Goal: Task Accomplishment & Management: Manage account settings

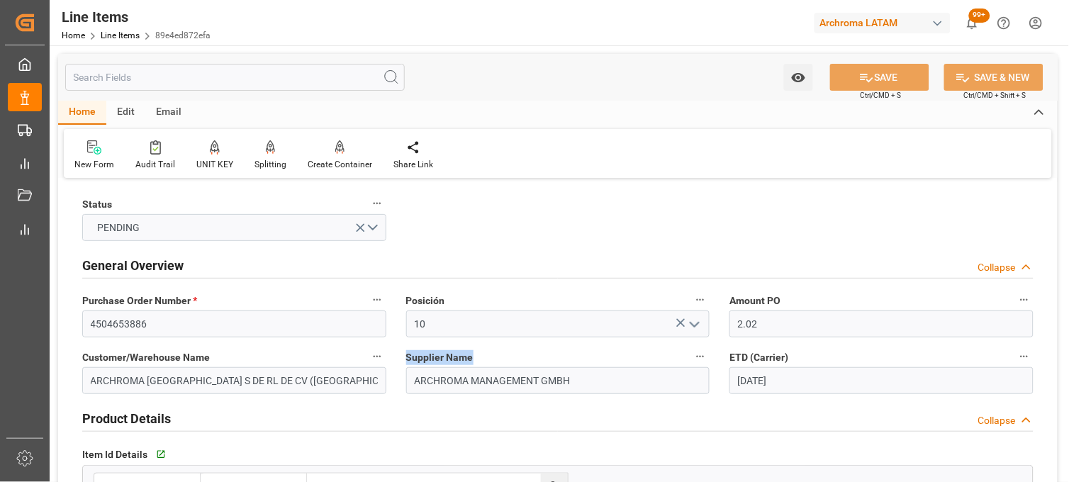
scroll to position [79, 0]
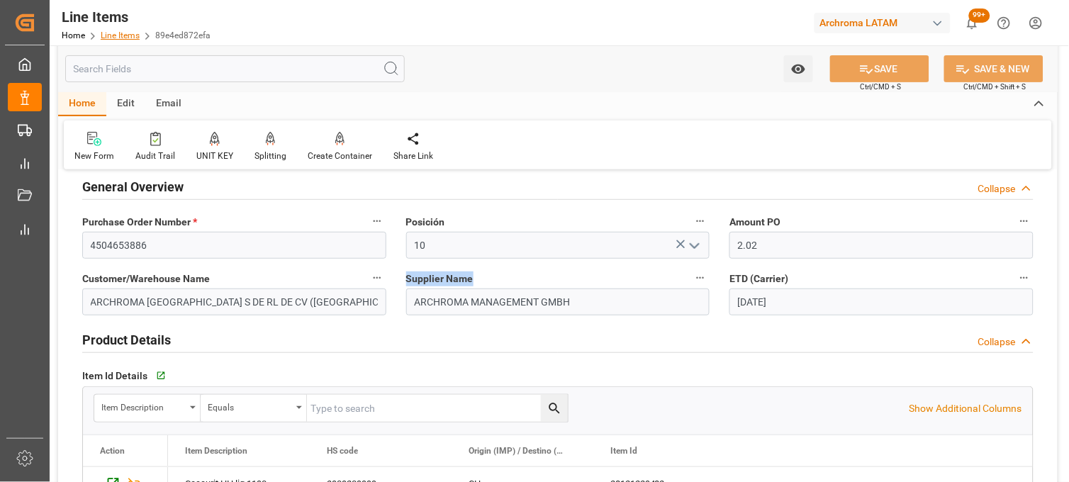
drag, startPoint x: 0, startPoint y: 0, endPoint x: 119, endPoint y: 33, distance: 123.5
click at [119, 33] on link "Line Items" at bounding box center [120, 35] width 39 height 10
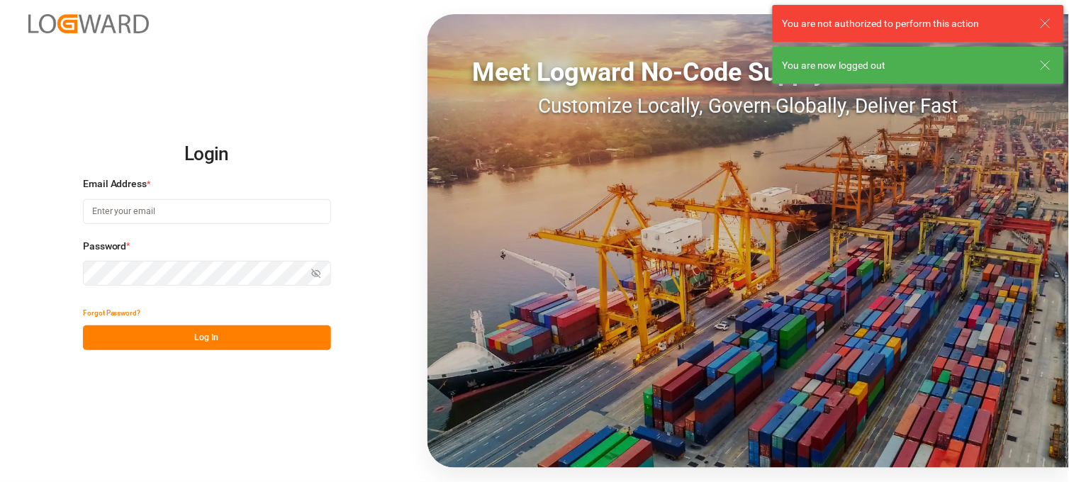
type input "[PERSON_NAME][EMAIL_ADDRESS][PERSON_NAME][DOMAIN_NAME]"
click at [240, 331] on button "Log In" at bounding box center [207, 337] width 248 height 25
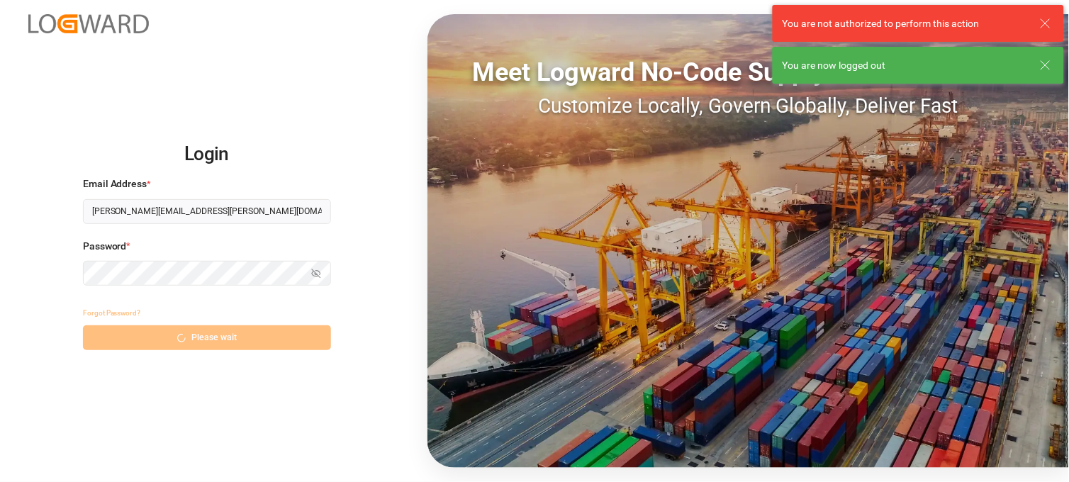
click at [228, 338] on div "Forgot Password? Please wait" at bounding box center [207, 326] width 248 height 50
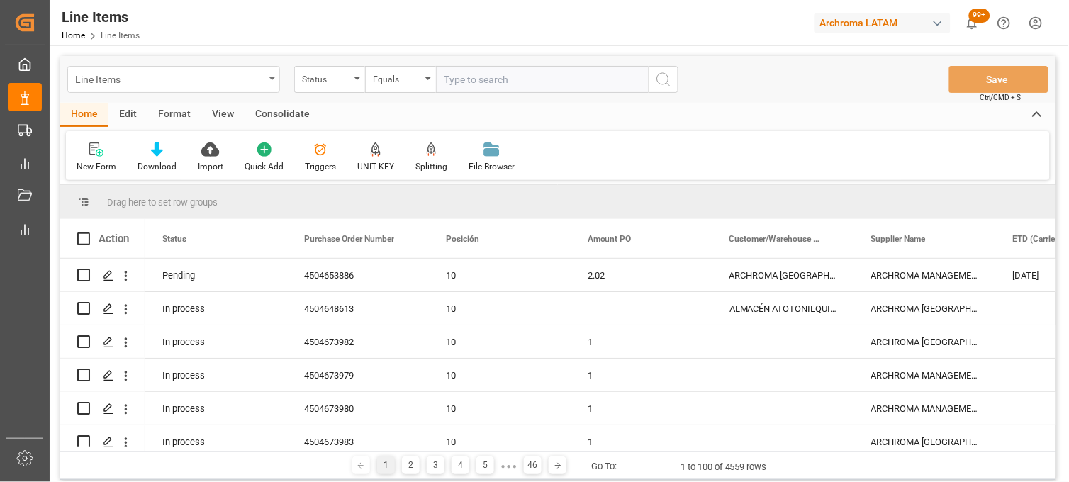
click at [269, 76] on div "Line Items" at bounding box center [173, 79] width 213 height 27
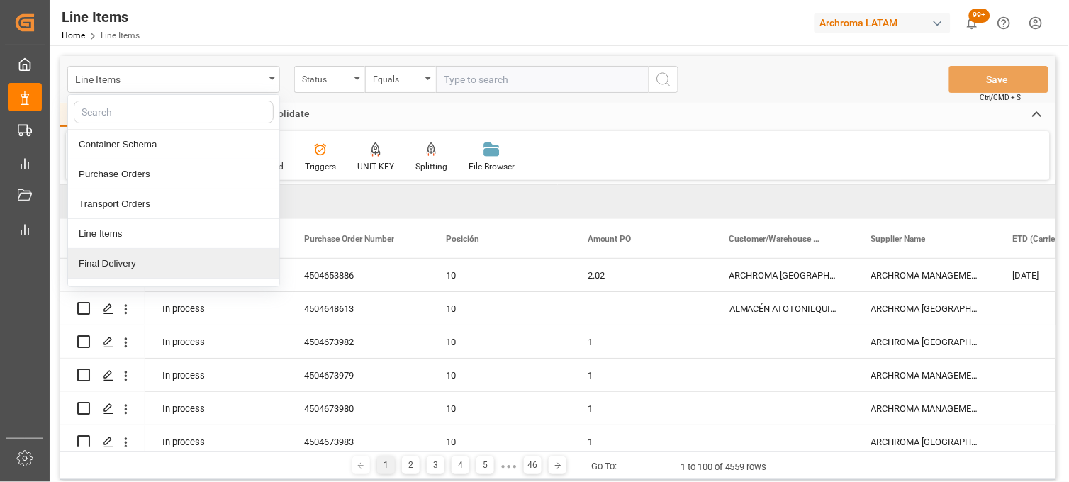
click at [121, 257] on div "Final Delivery" at bounding box center [173, 264] width 211 height 30
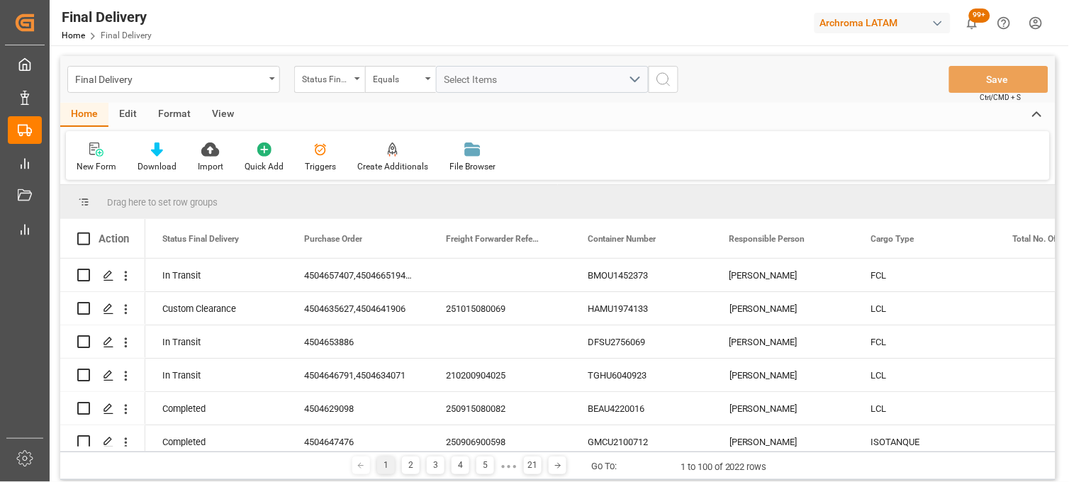
click at [351, 94] on div "Final Delivery Status Final Delivery Equals Select Items Save Ctrl/CMD + S" at bounding box center [557, 79] width 995 height 47
click at [357, 93] on div "Final Delivery Status Final Delivery Equals Select Items Save Ctrl/CMD + S" at bounding box center [557, 79] width 995 height 47
click at [349, 73] on div "Status Final Delivery" at bounding box center [326, 77] width 48 height 16
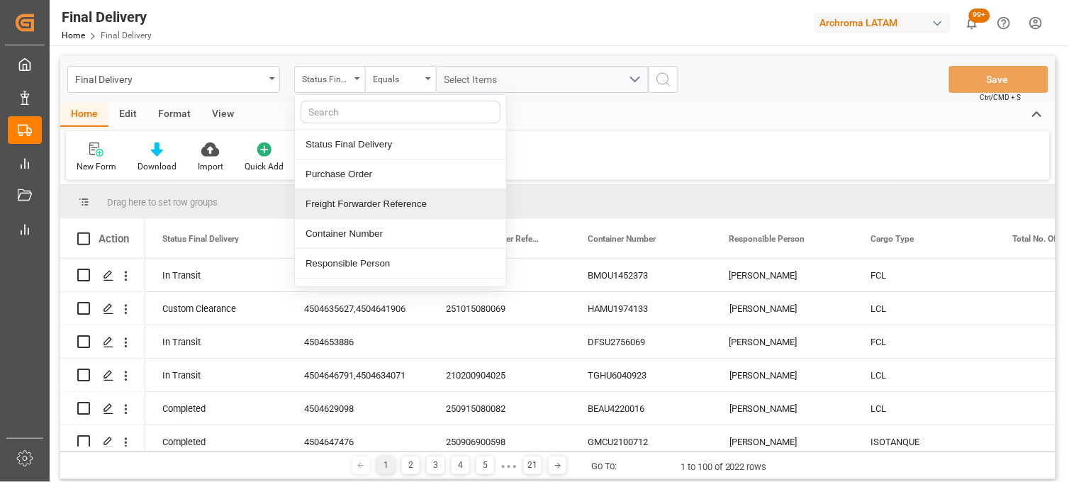
click at [337, 201] on div "Freight Forwarder Reference" at bounding box center [400, 204] width 211 height 30
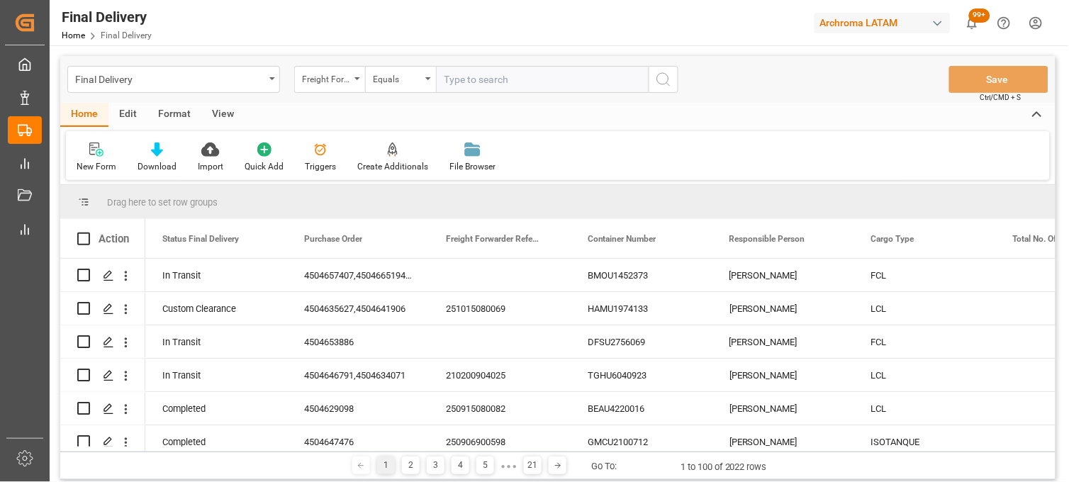
click at [475, 84] on input "text" at bounding box center [542, 79] width 213 height 27
type input "251015080013"
click at [666, 79] on icon "search button" at bounding box center [663, 79] width 17 height 17
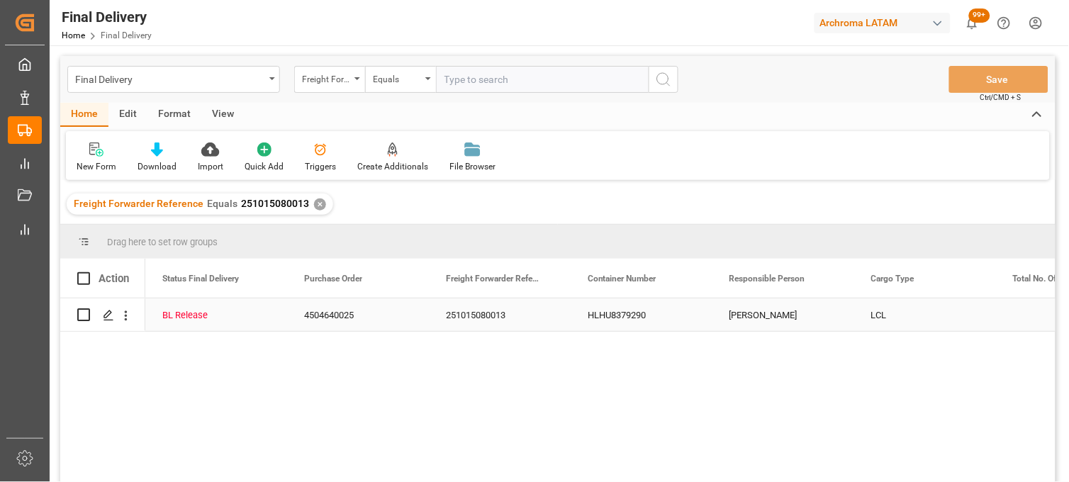
click at [459, 315] on div "251015080013" at bounding box center [500, 314] width 142 height 33
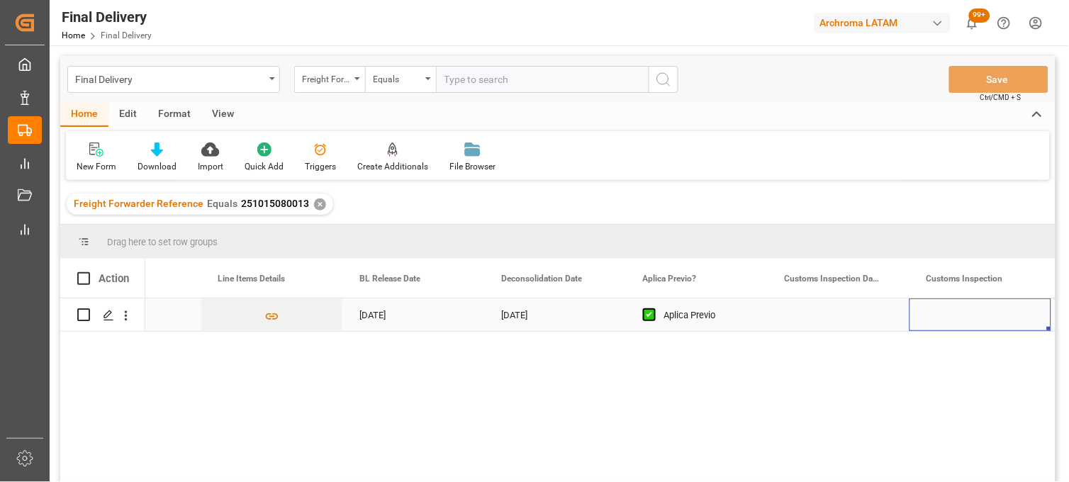
scroll to position [0, 1079]
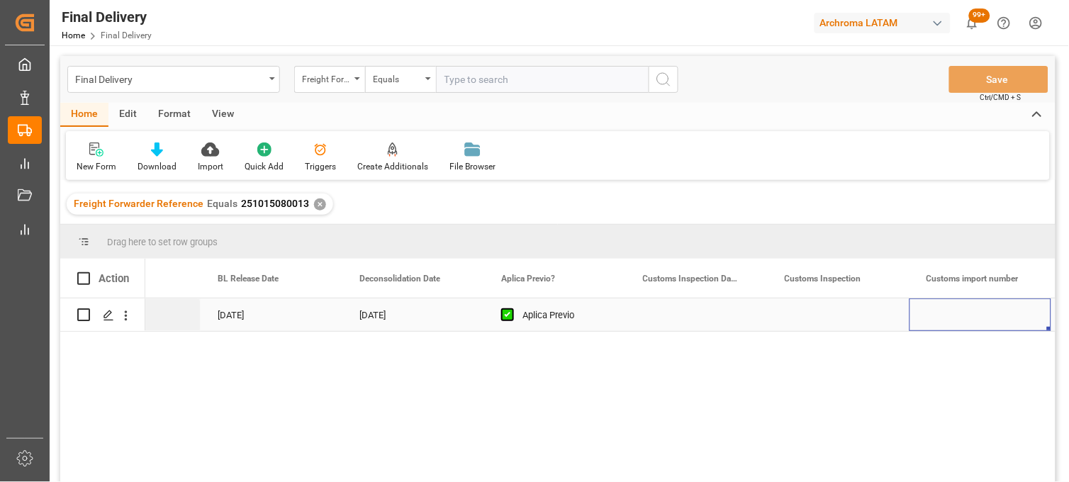
click at [671, 315] on div "Press SPACE to select this row." at bounding box center [697, 314] width 142 height 33
click at [672, 315] on div "Press SPACE to select this row." at bounding box center [697, 314] width 142 height 33
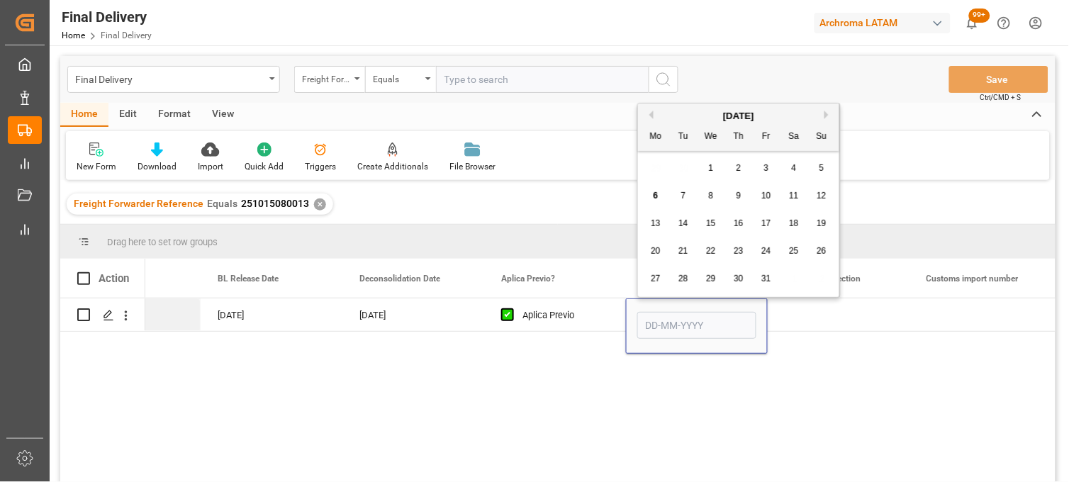
click at [675, 194] on div "7" at bounding box center [684, 196] width 18 height 17
type input "[DATE]"
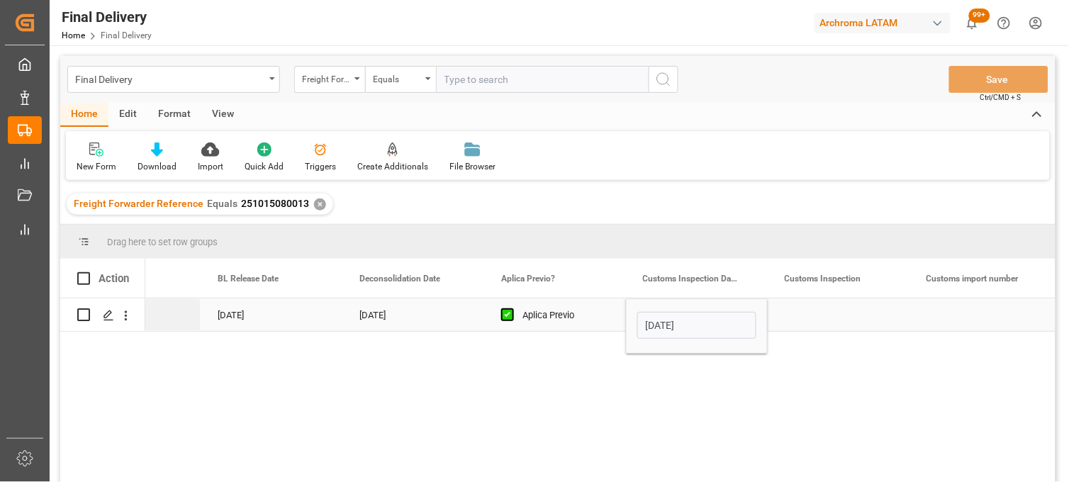
click at [820, 310] on div "Press SPACE to select this row." at bounding box center [839, 314] width 142 height 33
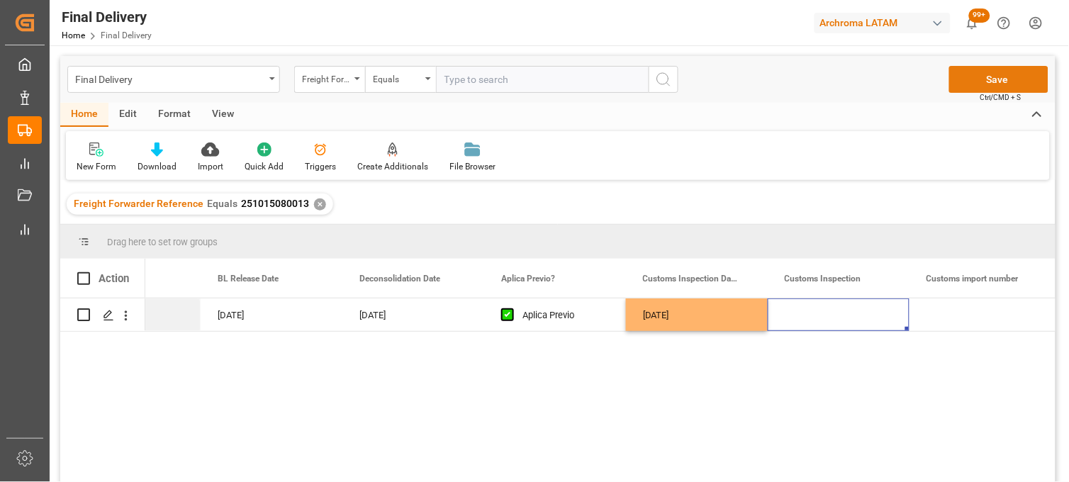
click at [984, 84] on button "Save" at bounding box center [998, 79] width 99 height 27
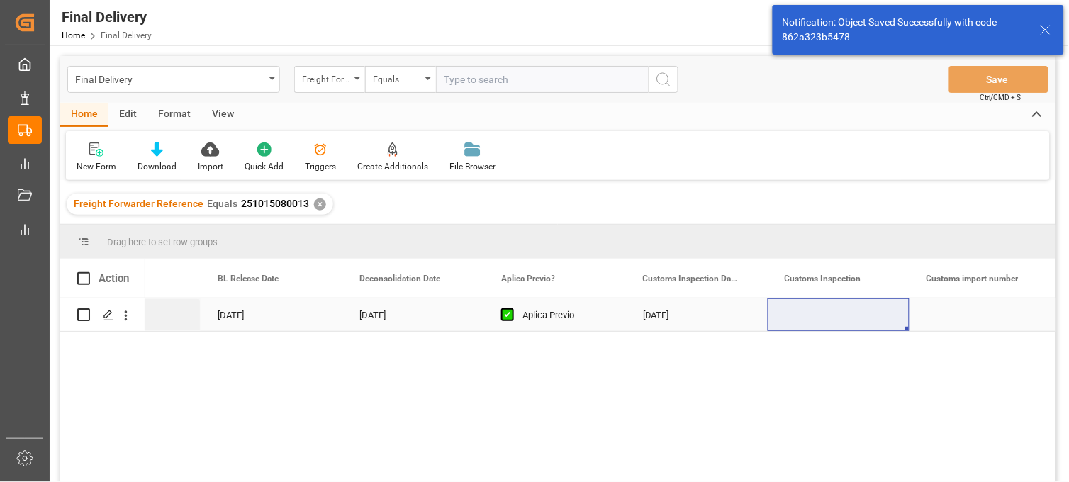
click at [983, 313] on div "Press SPACE to select this row." at bounding box center [980, 314] width 142 height 33
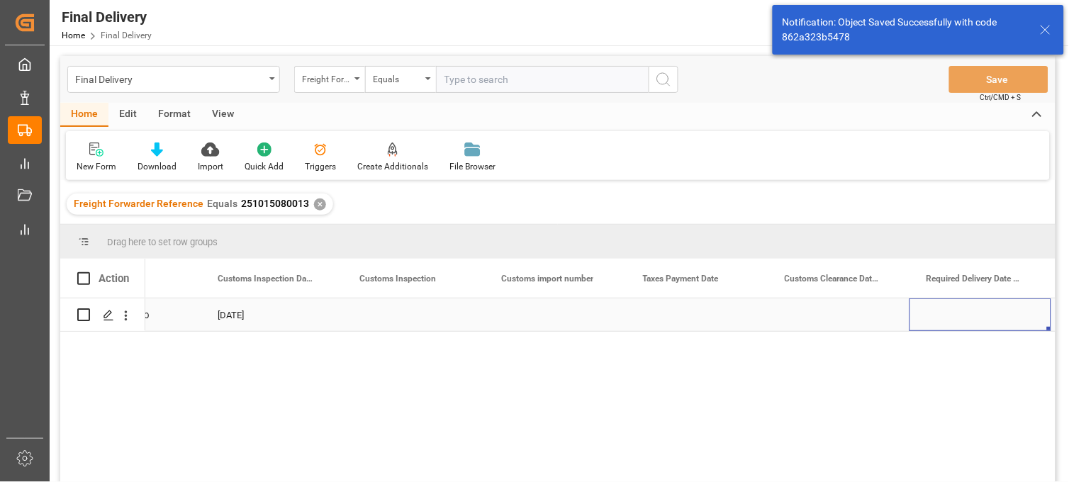
scroll to position [0, 1646]
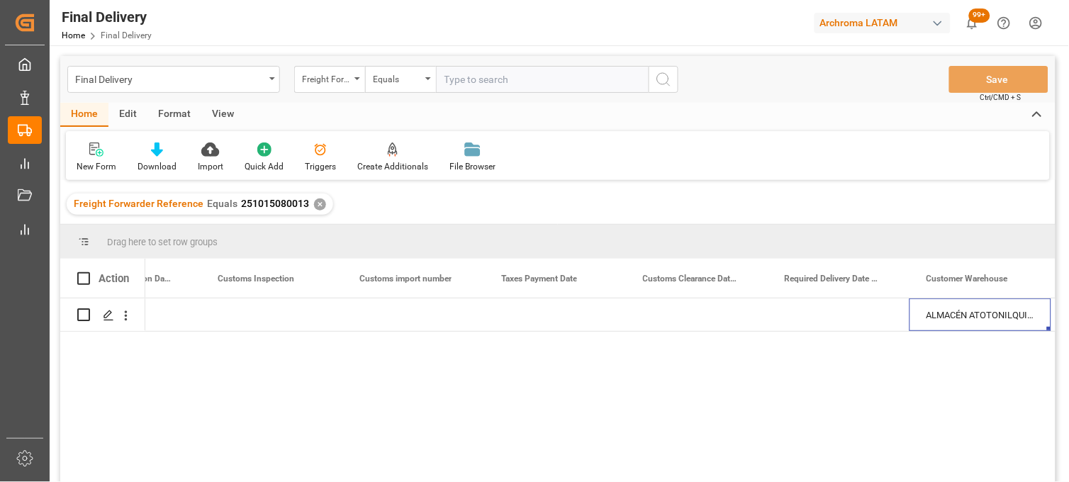
click at [315, 201] on div "✕" at bounding box center [320, 204] width 12 height 12
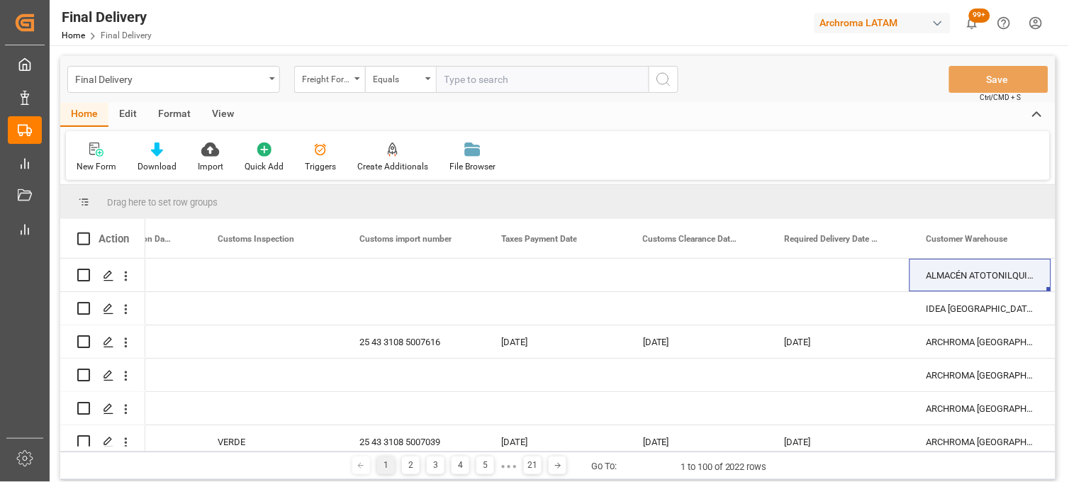
click at [470, 82] on input "text" at bounding box center [542, 79] width 213 height 27
paste input "251015080014"
type input "251015080014"
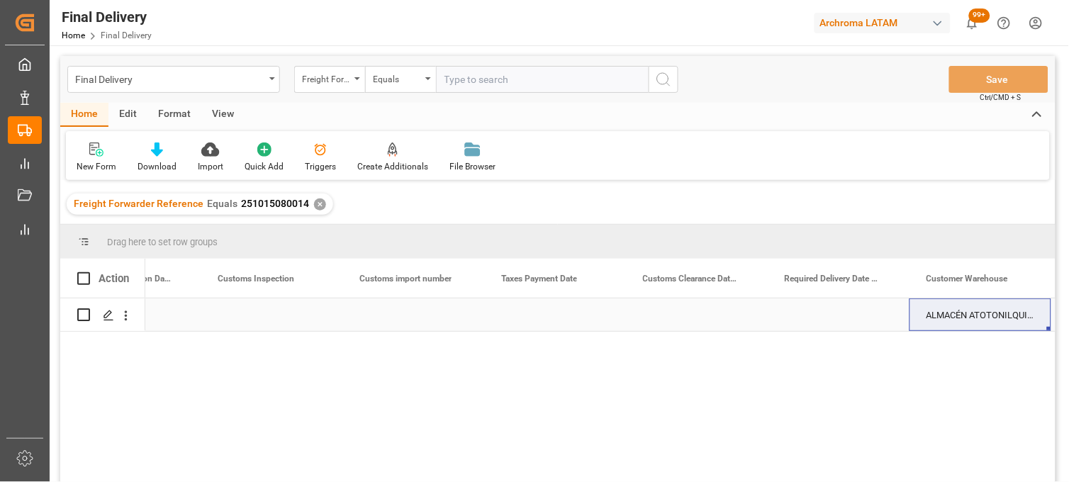
click at [250, 320] on div "Press SPACE to select this row." at bounding box center [272, 314] width 142 height 33
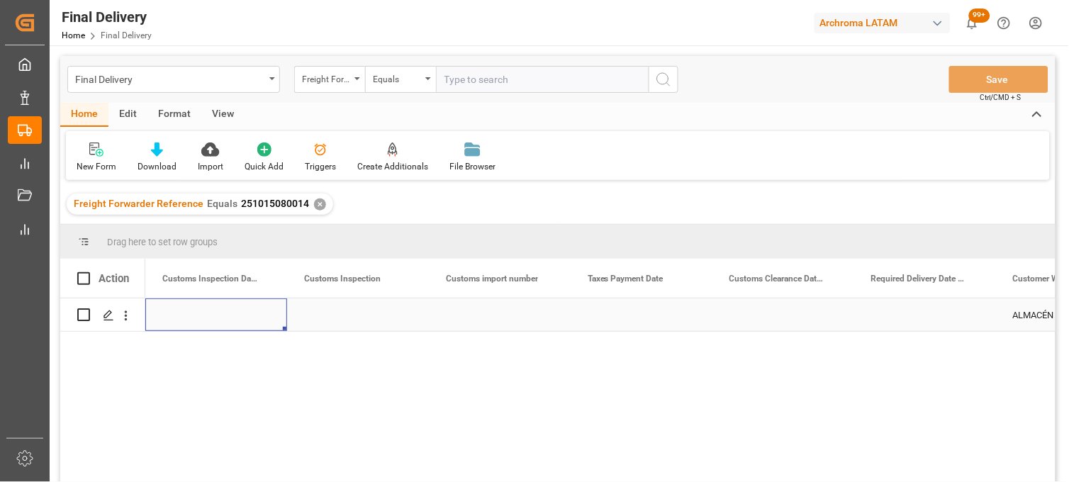
scroll to position [0, 1418]
click at [345, 315] on div "Press SPACE to select this row." at bounding box center [358, 314] width 142 height 33
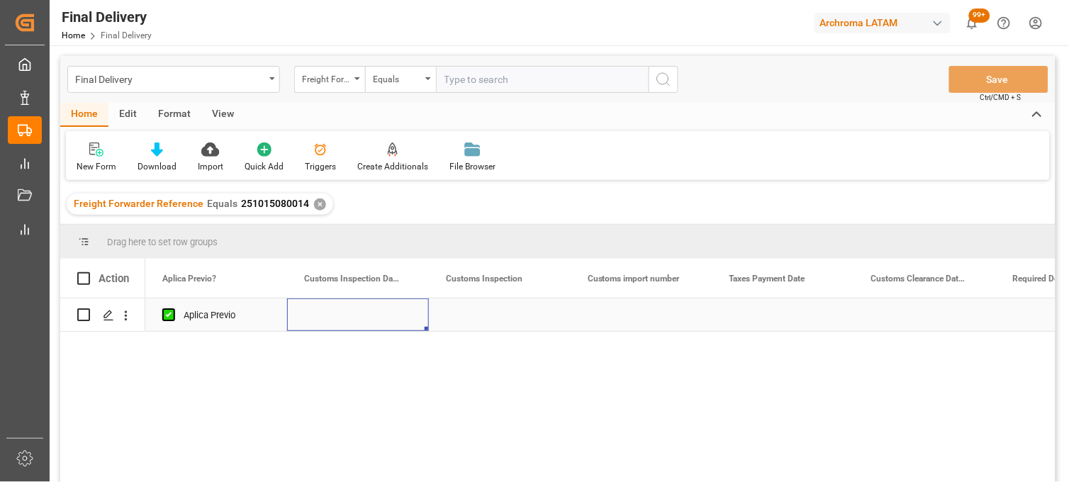
click at [345, 315] on div "Press SPACE to select this row." at bounding box center [358, 314] width 142 height 33
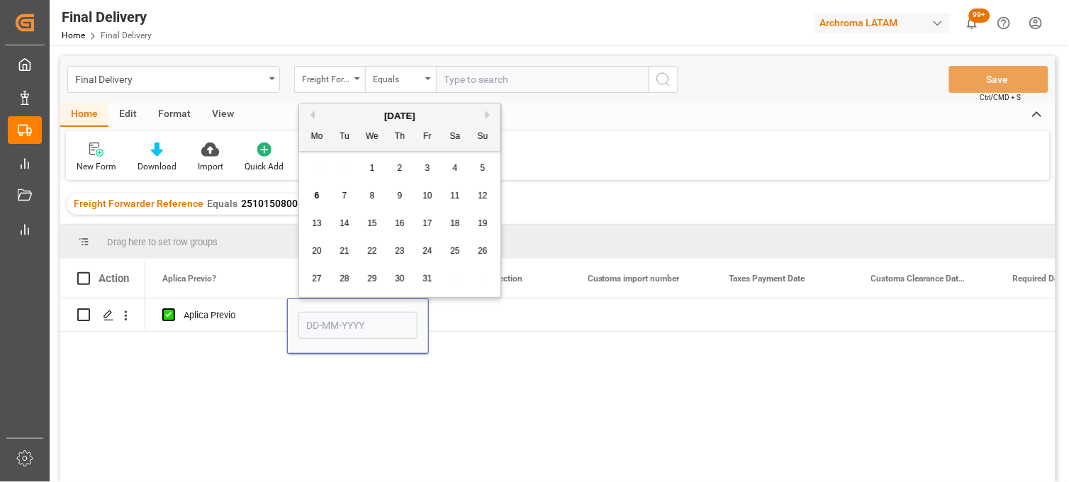
drag, startPoint x: 345, startPoint y: 201, endPoint x: 390, endPoint y: 270, distance: 83.0
click at [345, 202] on div "7" at bounding box center [345, 196] width 18 height 17
type input "[DATE]"
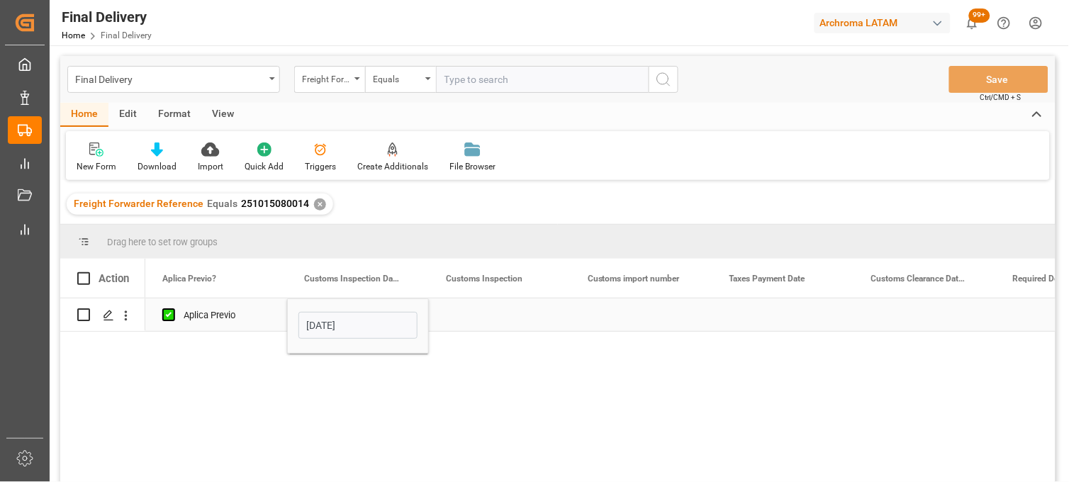
click at [478, 312] on div "Press SPACE to select this row." at bounding box center [500, 314] width 142 height 33
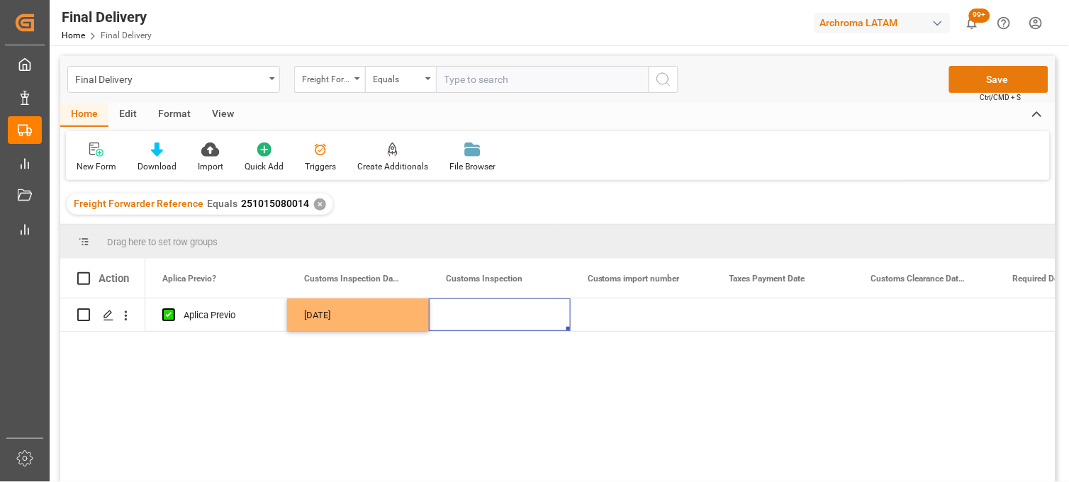
click at [965, 79] on button "Save" at bounding box center [998, 79] width 99 height 27
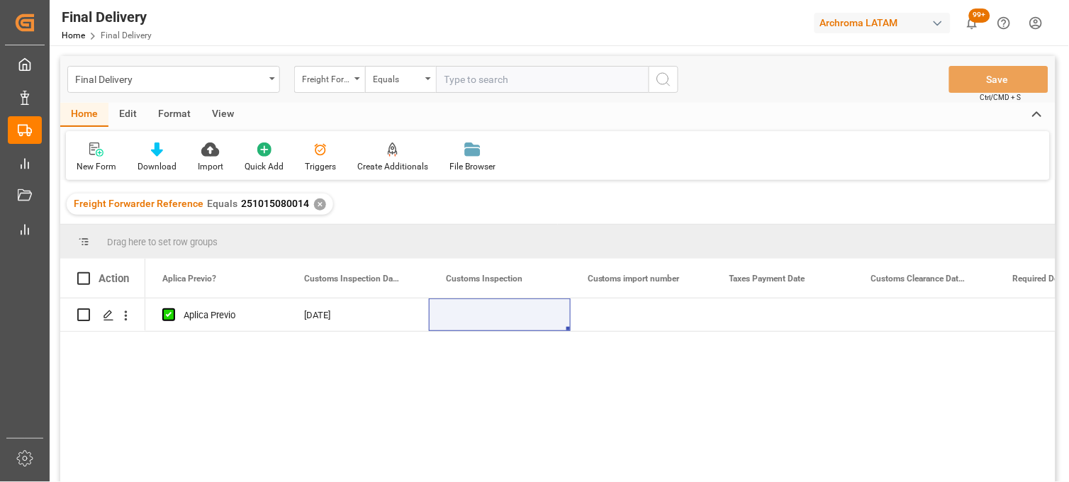
click at [314, 202] on div "✕" at bounding box center [320, 204] width 12 height 12
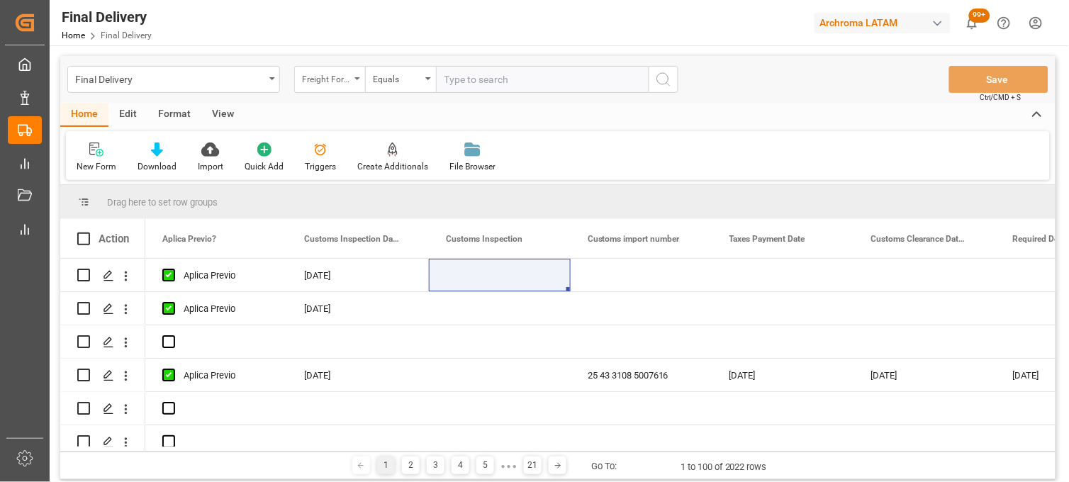
click at [351, 80] on div "Freight Forwarder Reference" at bounding box center [329, 79] width 71 height 27
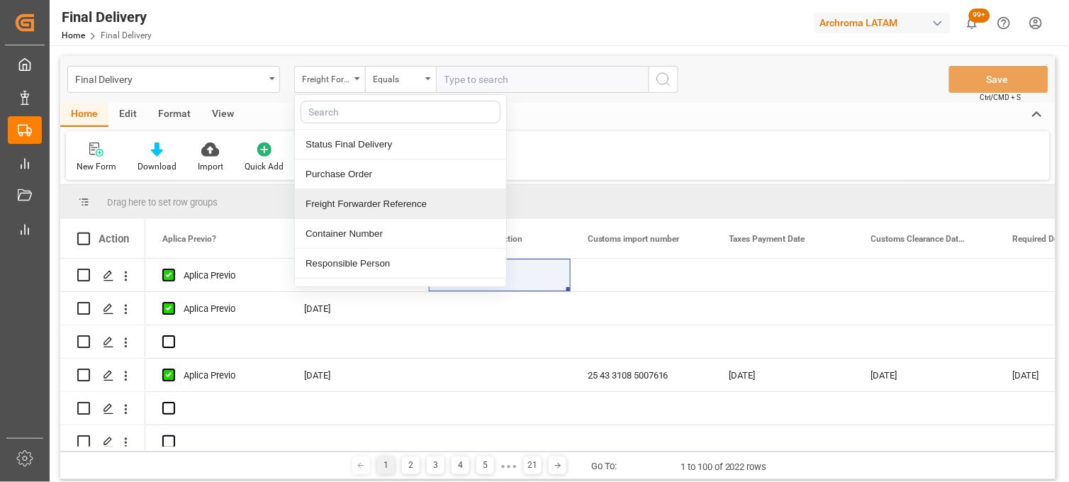
click at [365, 197] on div "Freight Forwarder Reference" at bounding box center [400, 204] width 211 height 30
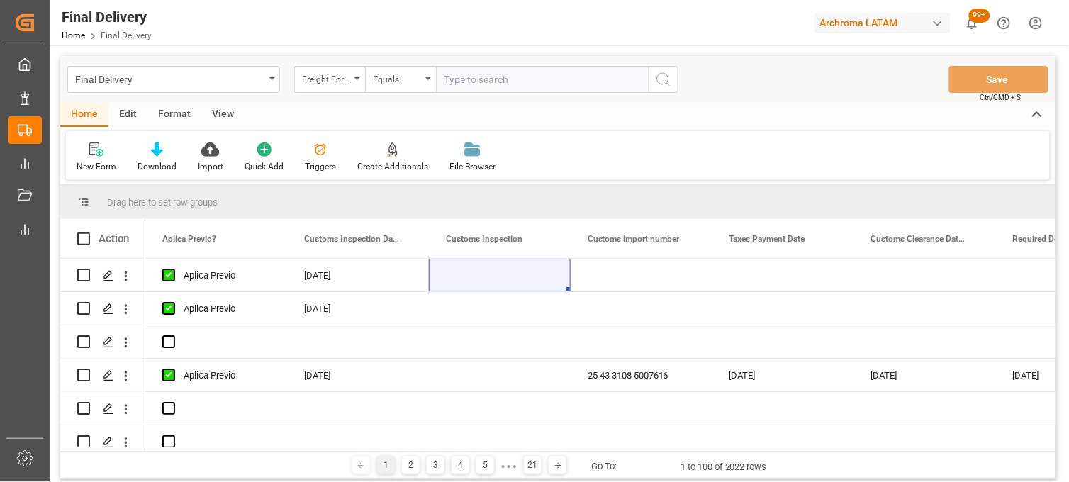
click at [456, 79] on input "text" at bounding box center [542, 79] width 213 height 27
paste input "251015080006"
type input "251015080006"
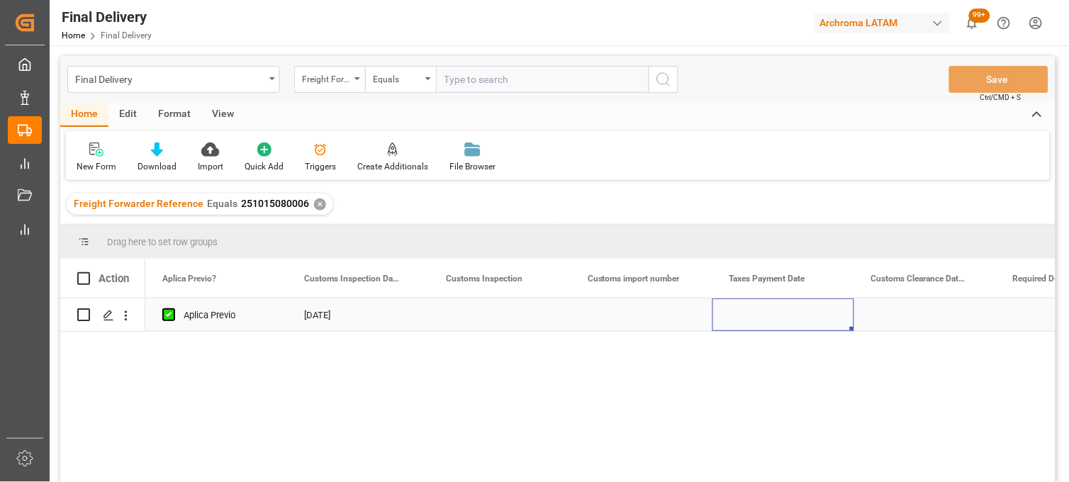
click at [764, 318] on div "Press SPACE to select this row." at bounding box center [783, 314] width 142 height 33
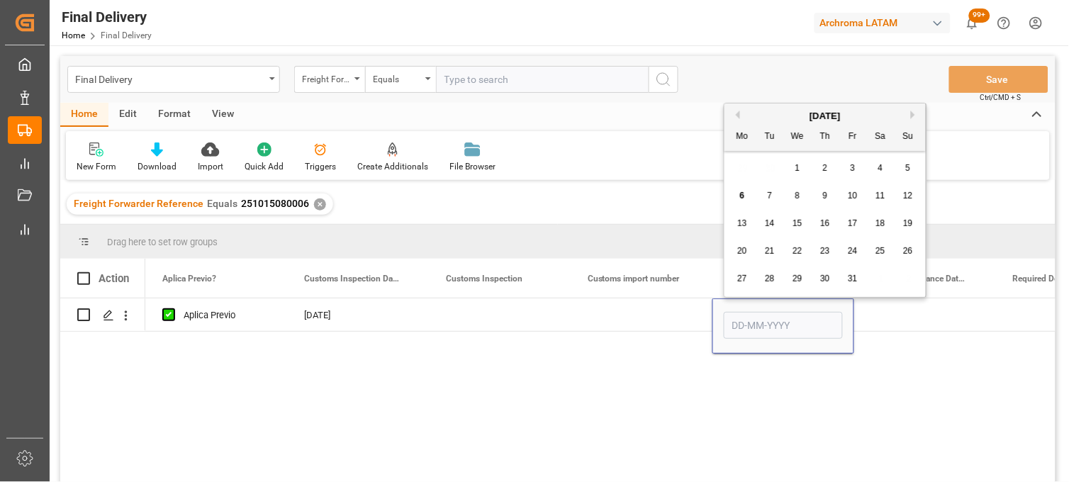
click at [745, 194] on div "6" at bounding box center [743, 196] width 18 height 17
type input "[DATE]"
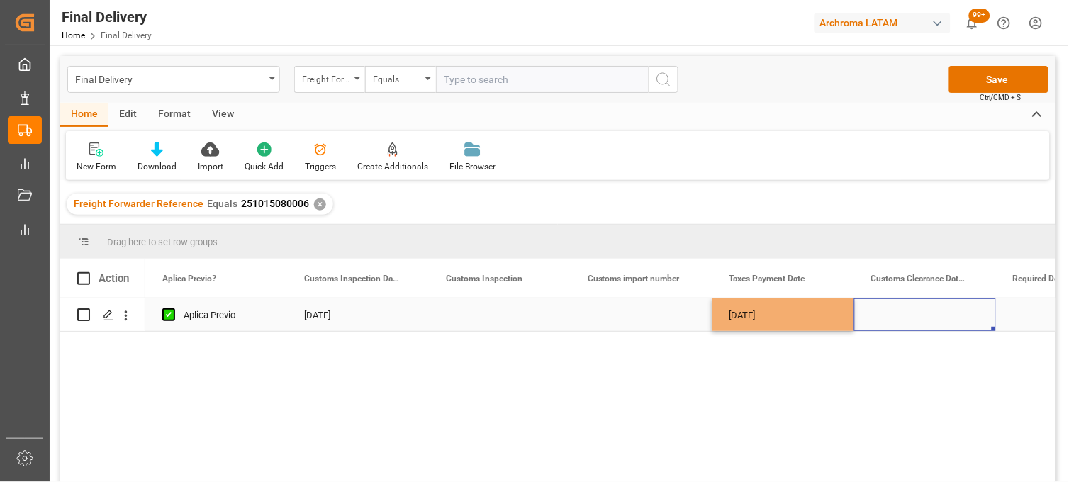
click at [898, 318] on div "Press SPACE to select this row." at bounding box center [925, 314] width 142 height 33
click at [634, 318] on div "Press SPACE to select this row." at bounding box center [642, 314] width 142 height 33
click at [634, 317] on div "Press SPACE to select this row." at bounding box center [642, 314] width 142 height 33
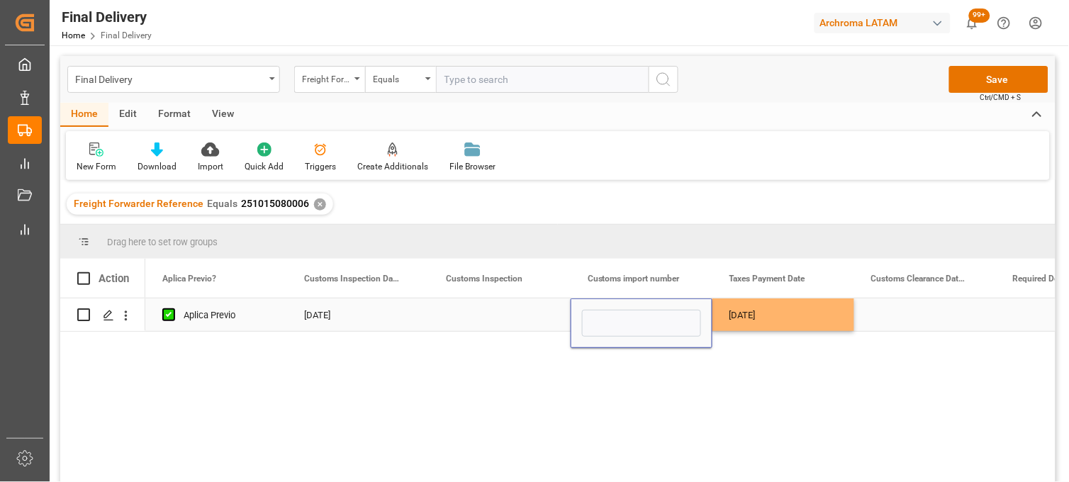
click at [634, 317] on input "Press SPACE to select this row." at bounding box center [641, 323] width 119 height 27
type input "25 16 3108 5003958"
click at [902, 313] on div "Press SPACE to select this row." at bounding box center [925, 314] width 142 height 33
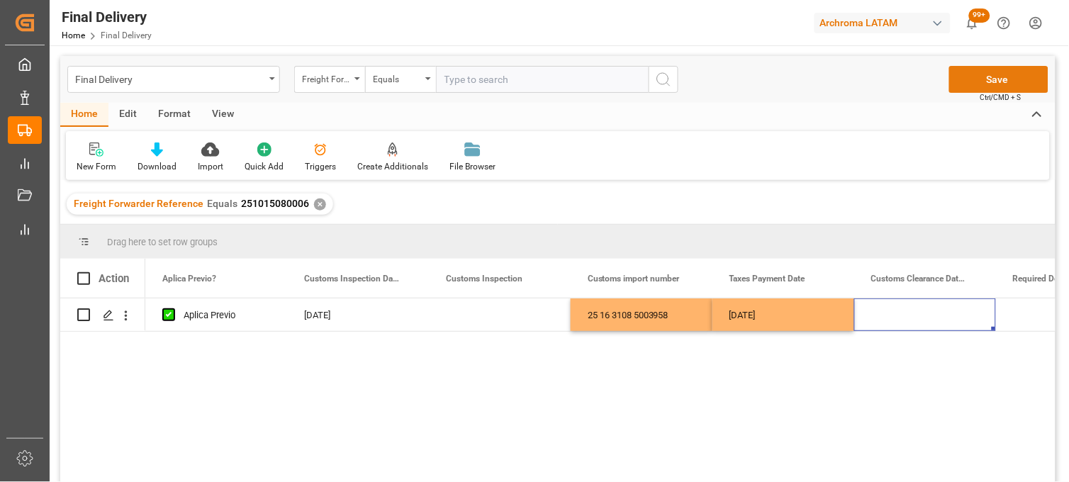
click at [980, 74] on button "Save" at bounding box center [998, 79] width 99 height 27
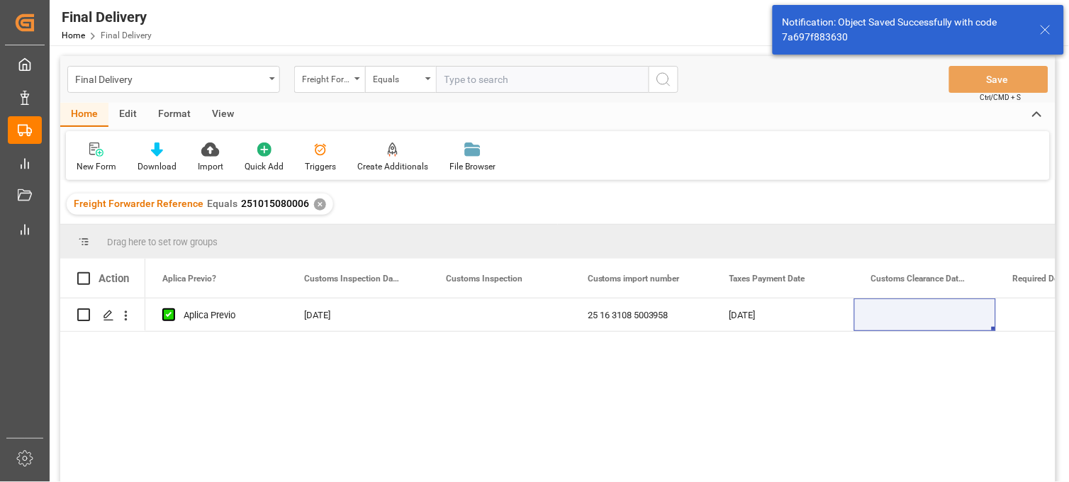
click at [869, 422] on div "[DATE] [DATE] Aplica Previo [DATE] 25 16 3108 5003958 [DATE] ALMACÉN ATOTONILQU…" at bounding box center [600, 394] width 910 height 193
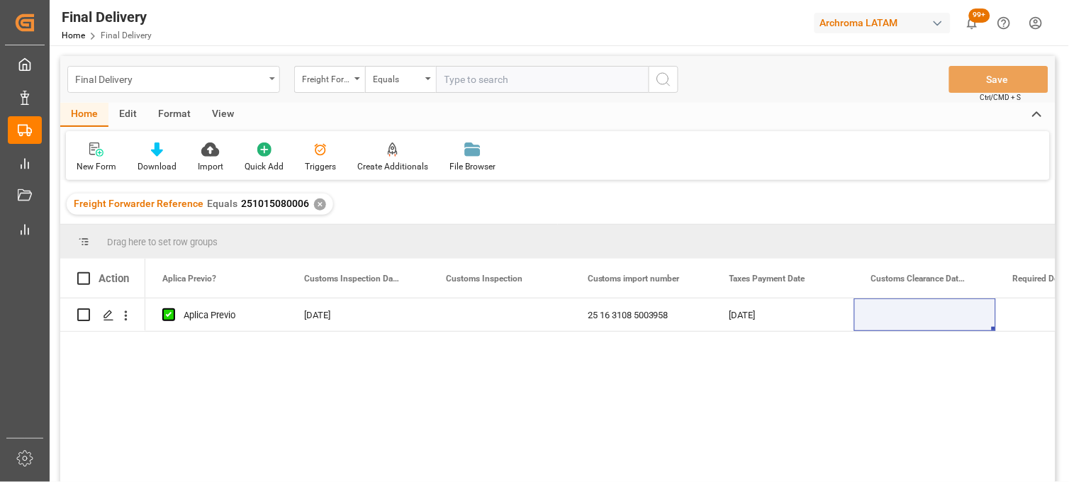
click at [144, 72] on div "Final Delivery" at bounding box center [169, 78] width 189 height 18
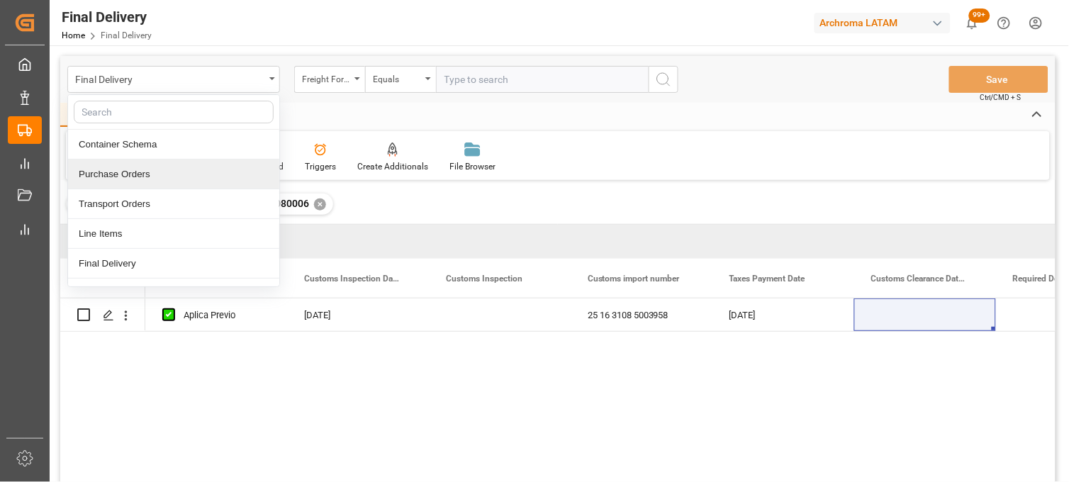
click at [111, 178] on div "Purchase Orders" at bounding box center [173, 174] width 211 height 30
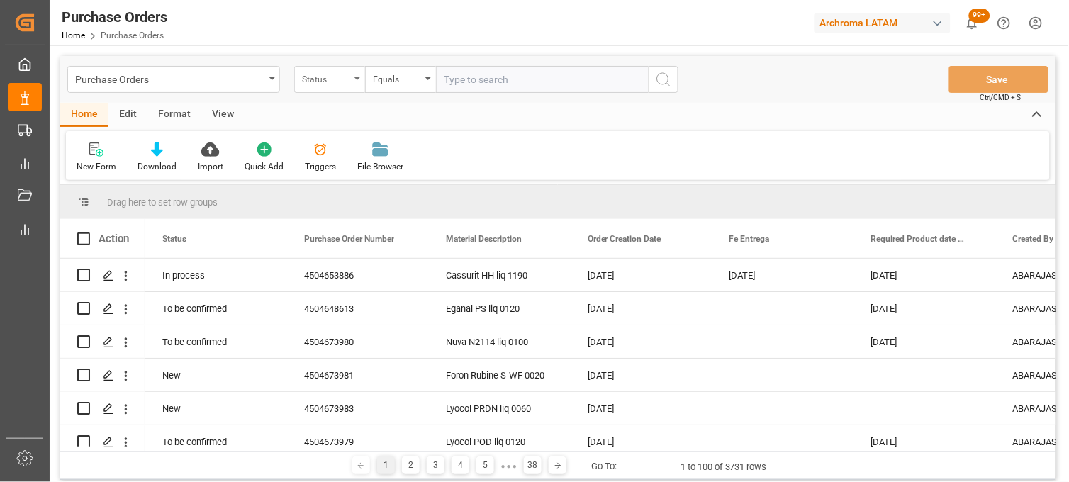
click at [351, 75] on div "Status" at bounding box center [329, 79] width 71 height 27
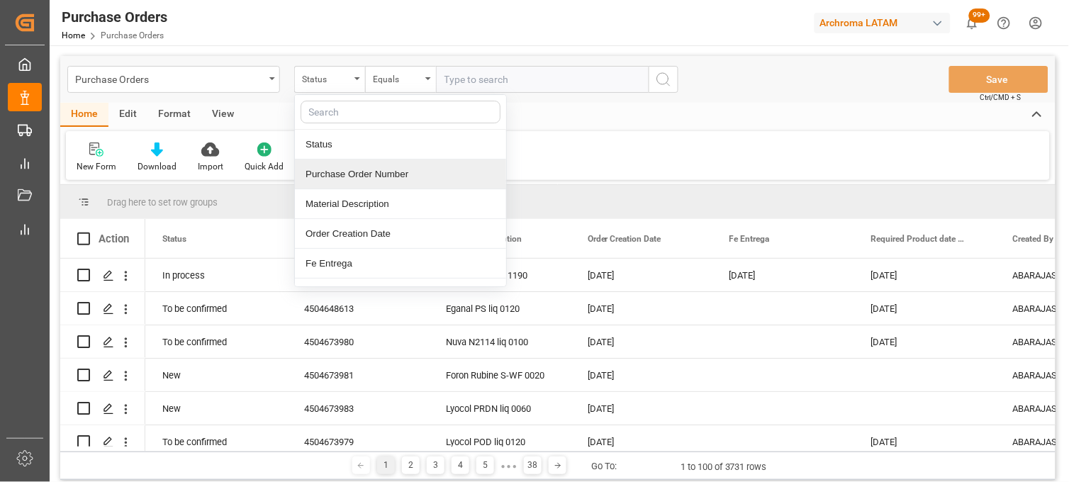
click at [371, 177] on div "Purchase Order Number" at bounding box center [400, 174] width 211 height 30
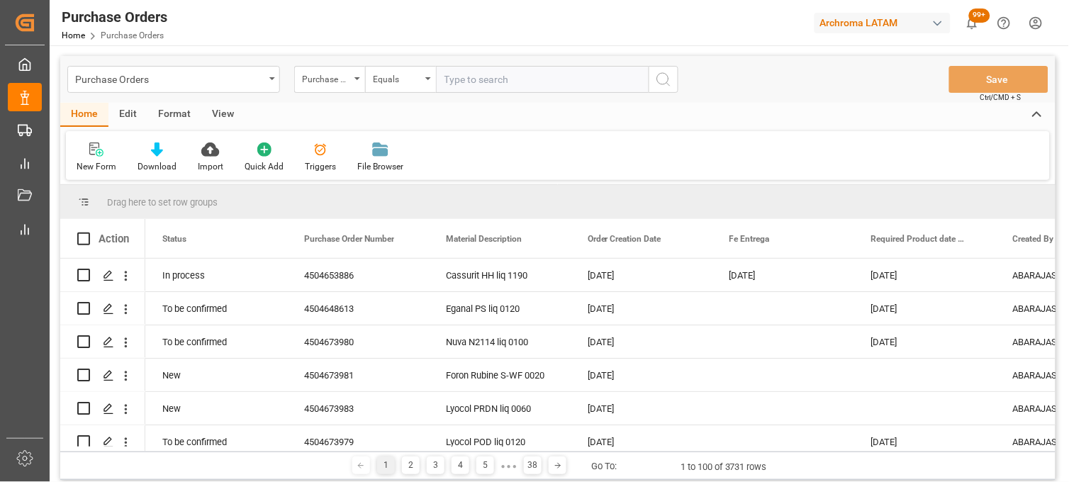
click at [464, 81] on input "text" at bounding box center [542, 79] width 213 height 27
paste input "4504648613"
type input "4504648613"
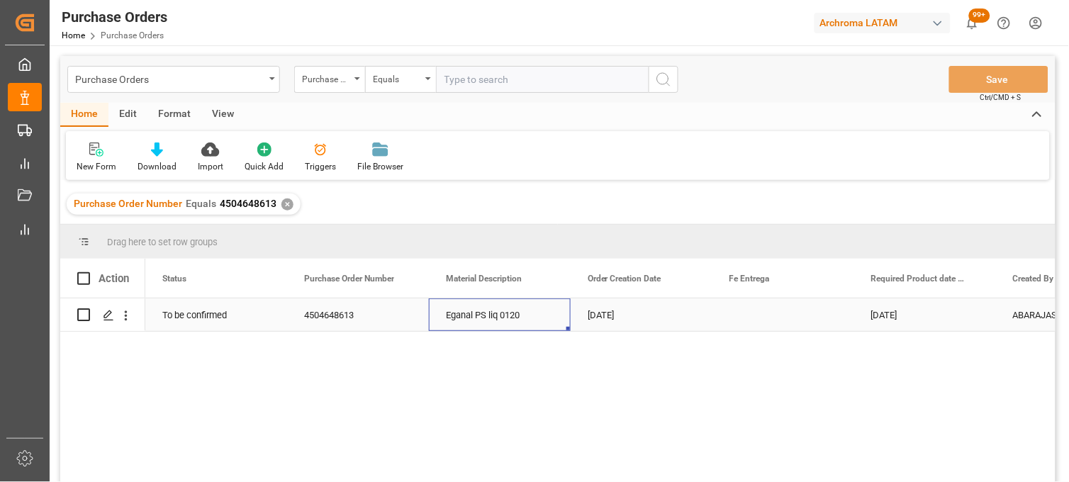
click at [449, 324] on div "Eganal PS liq 0120" at bounding box center [500, 314] width 142 height 33
click at [629, 324] on div "[DATE]" at bounding box center [642, 314] width 142 height 33
click at [763, 319] on div "Press SPACE to select this row." at bounding box center [783, 314] width 142 height 33
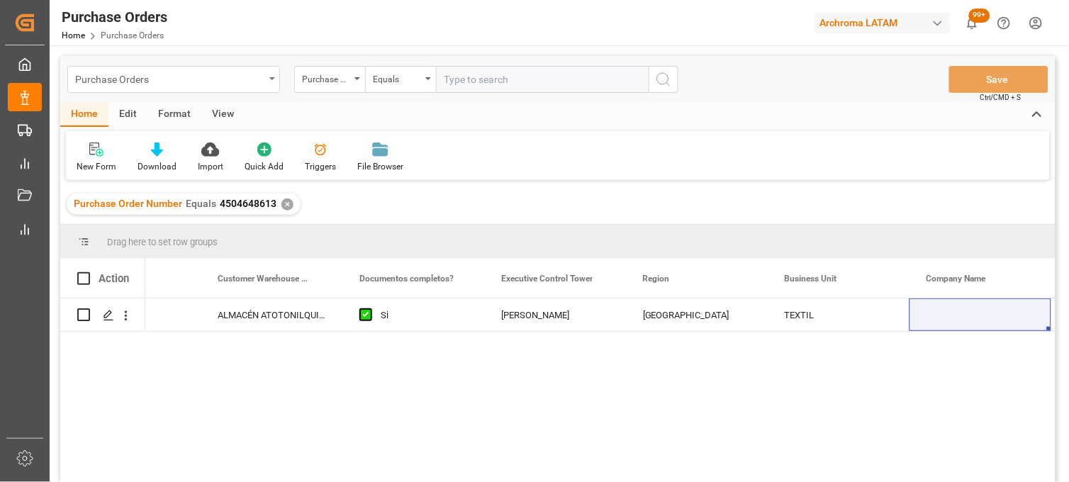
click at [267, 80] on div "Purchase Orders" at bounding box center [173, 79] width 213 height 27
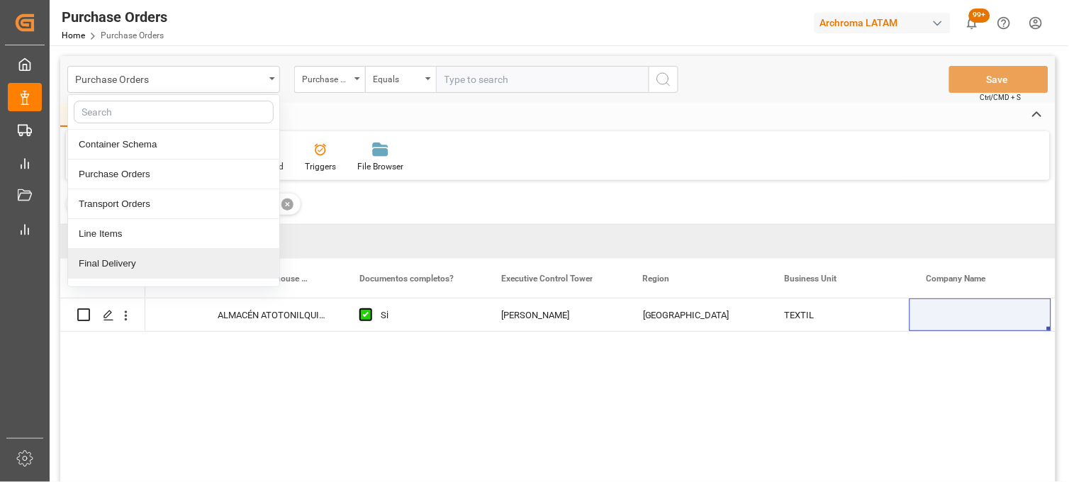
click at [152, 260] on div "Final Delivery" at bounding box center [173, 264] width 211 height 30
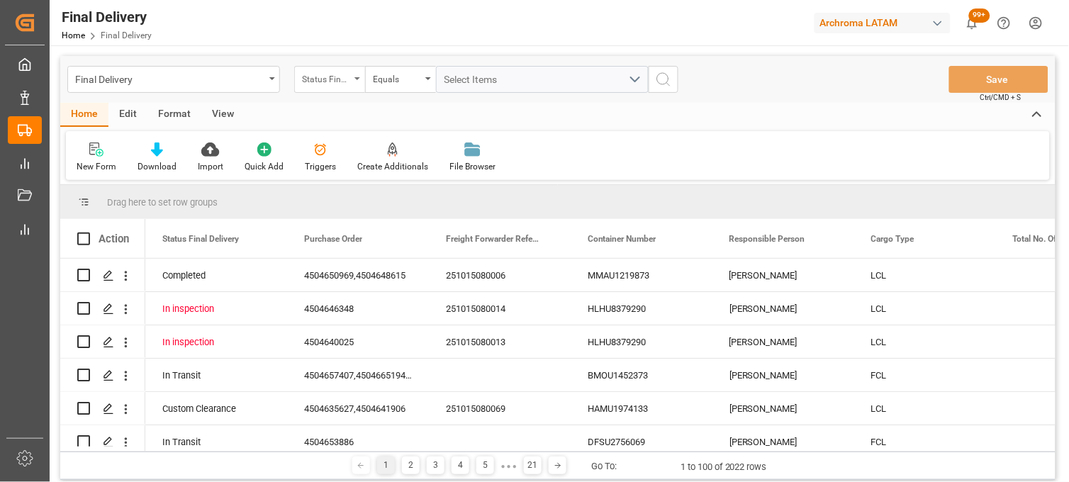
click at [357, 85] on div "Status Final Delivery" at bounding box center [329, 79] width 71 height 27
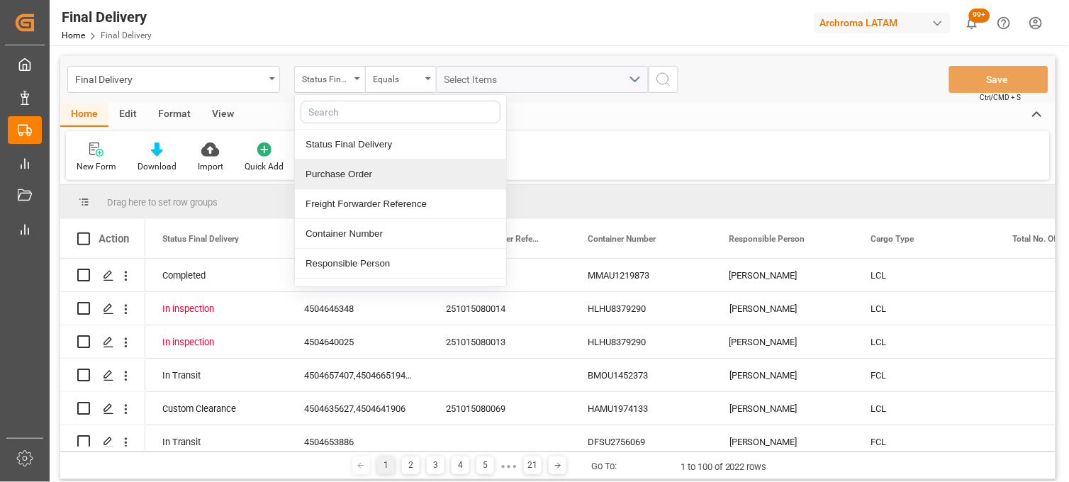
click at [352, 167] on div "Purchase Order" at bounding box center [400, 174] width 211 height 30
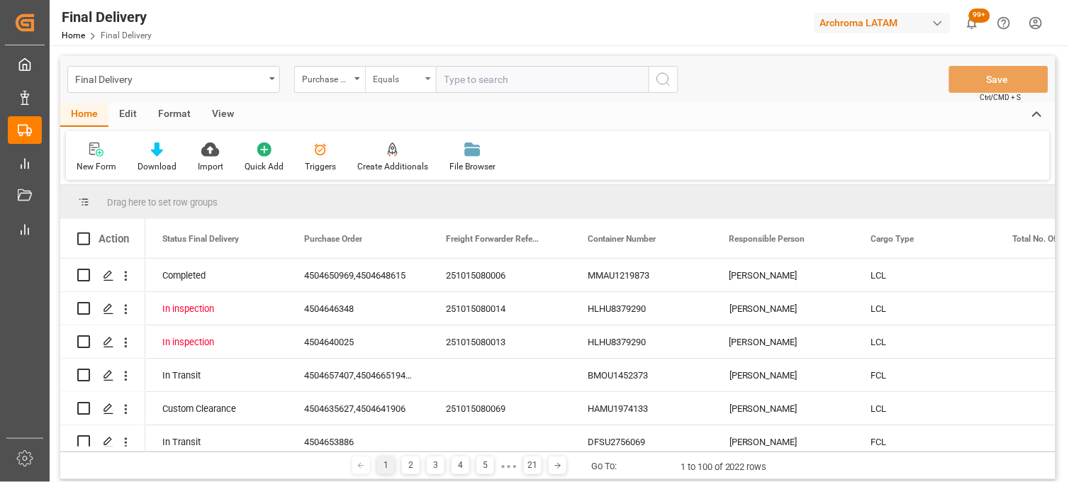
click at [421, 81] on div "Equals" at bounding box center [400, 79] width 71 height 27
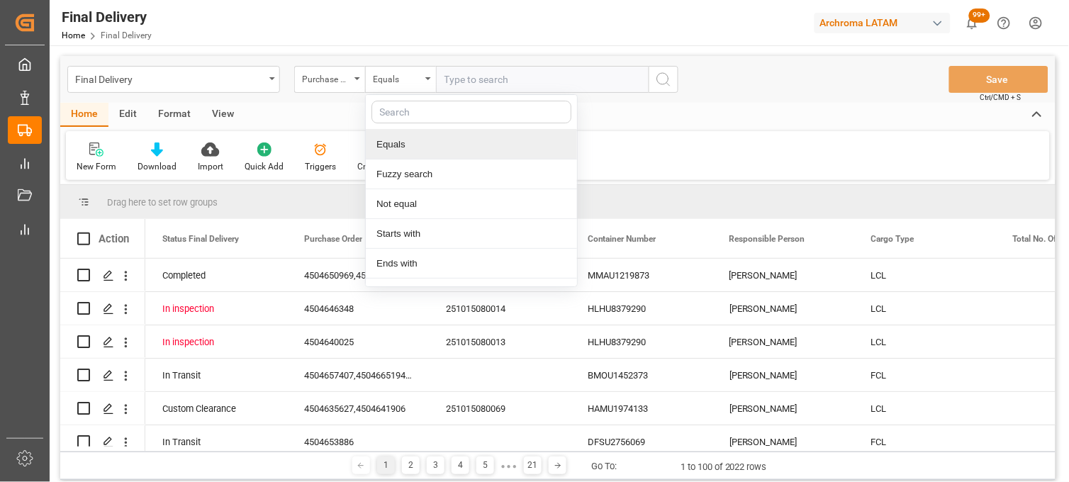
click at [482, 80] on input "text" at bounding box center [542, 79] width 213 height 27
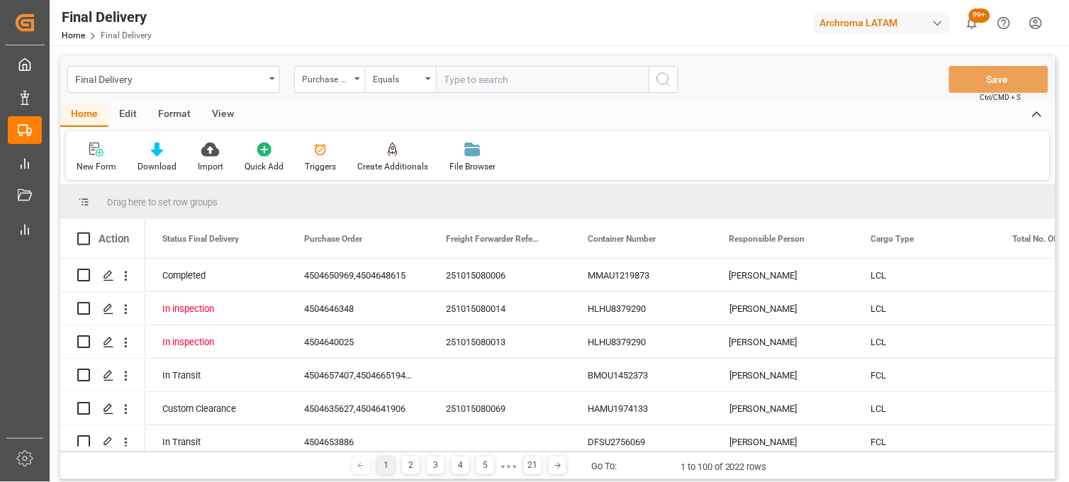
paste input "4504633302"
type input "4504633302"
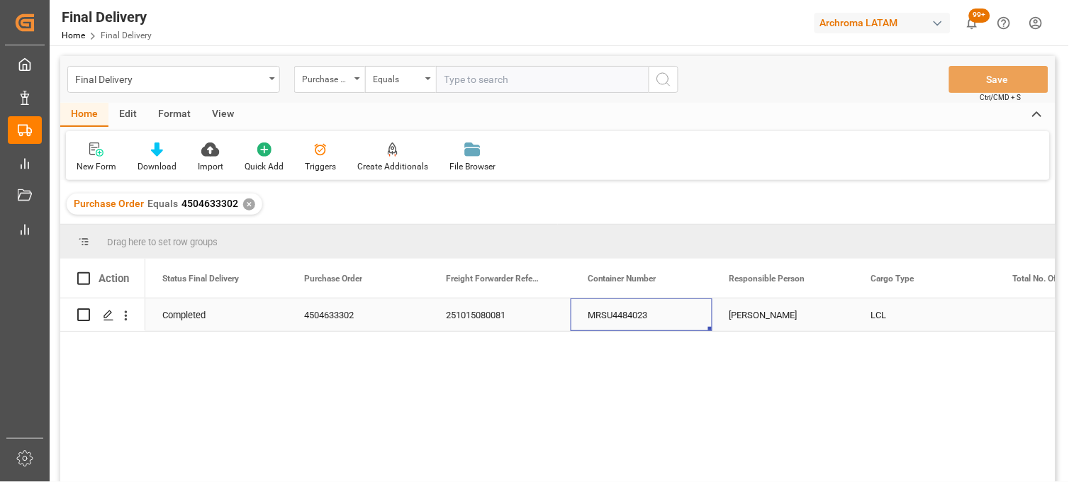
click at [622, 319] on div "MRSU4484023" at bounding box center [642, 314] width 142 height 33
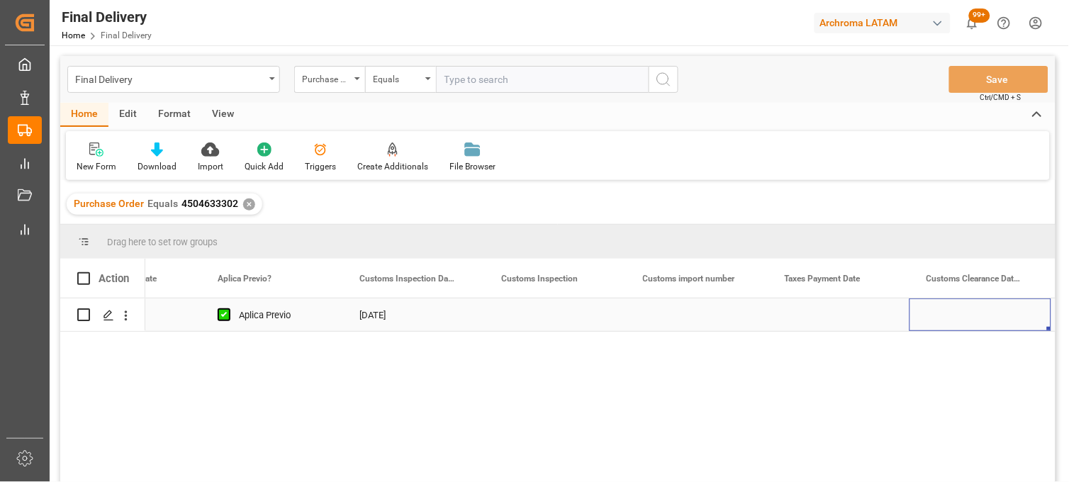
scroll to position [0, 1504]
click at [675, 315] on div "Press SPACE to select this row." at bounding box center [697, 314] width 142 height 33
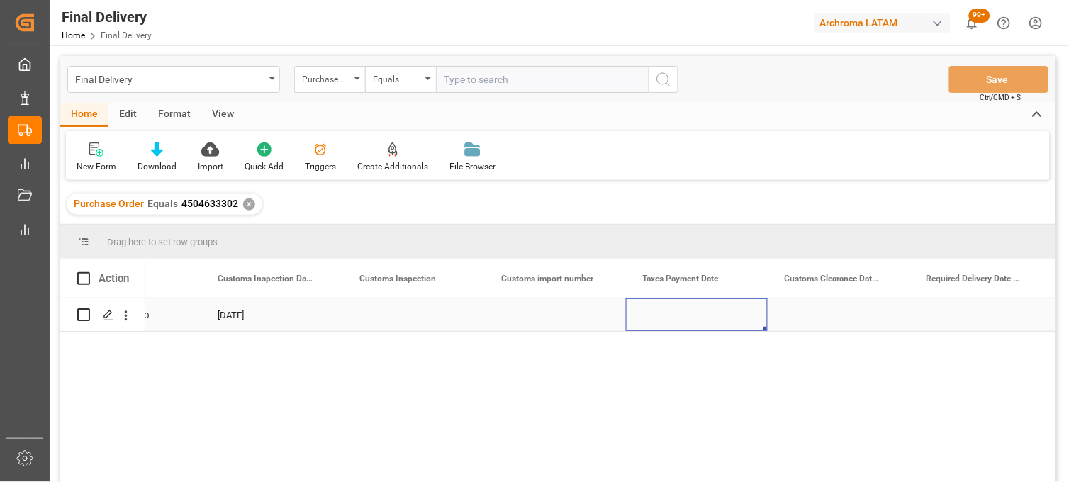
click at [675, 315] on div "Press SPACE to select this row." at bounding box center [697, 314] width 142 height 33
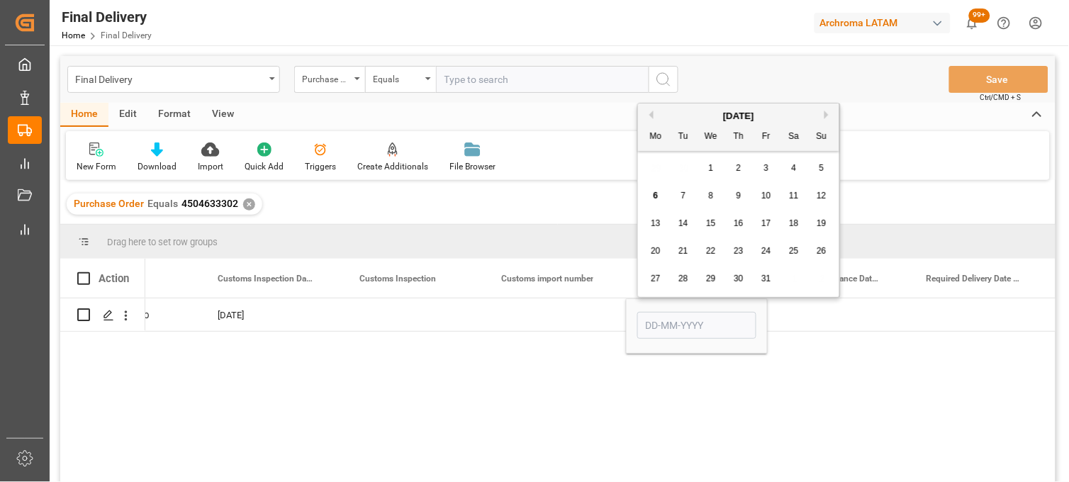
drag, startPoint x: 653, startPoint y: 197, endPoint x: 690, endPoint y: 257, distance: 70.0
click at [654, 198] on span "6" at bounding box center [656, 196] width 5 height 10
type input "[DATE]"
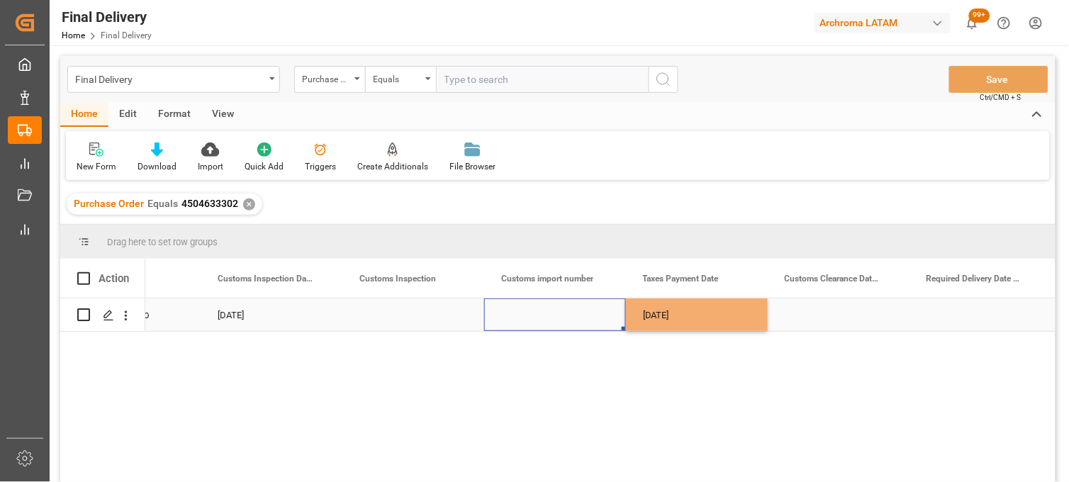
click at [575, 313] on div "Press SPACE to select this row." at bounding box center [555, 314] width 142 height 33
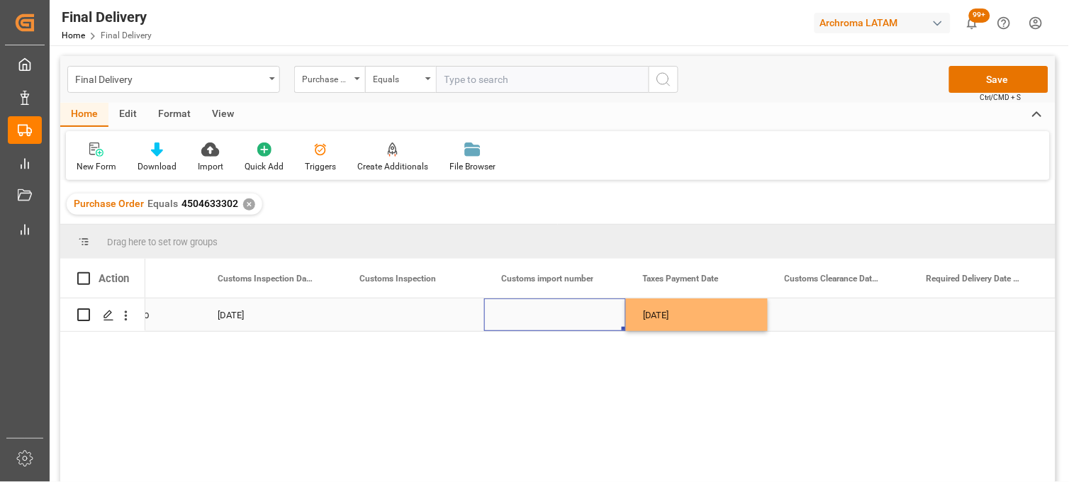
click at [539, 315] on div "Press SPACE to select this row." at bounding box center [555, 314] width 142 height 33
click at [539, 315] on input "Press SPACE to select this row." at bounding box center [554, 323] width 119 height 27
paste input "25 43 3108 5007781"
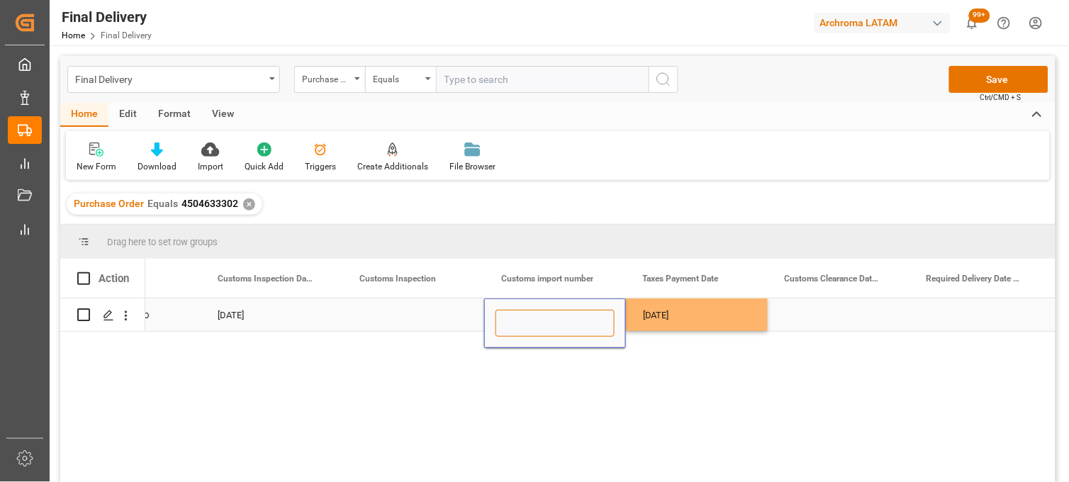
type input "25 43 3108 5007781"
click at [692, 315] on div "[DATE]" at bounding box center [697, 314] width 142 height 33
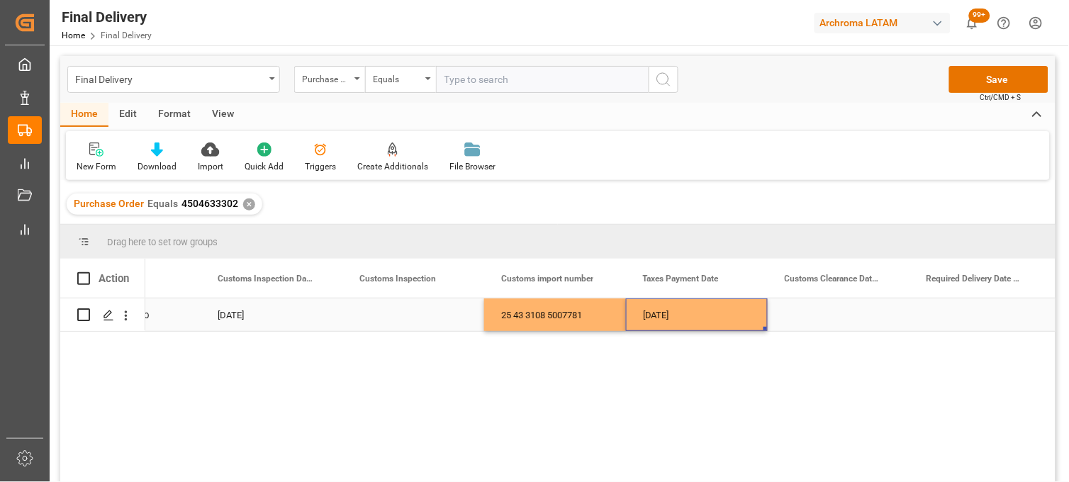
click at [820, 313] on div "Press SPACE to select this row." at bounding box center [839, 314] width 142 height 33
click at [808, 310] on div "Press SPACE to select this row." at bounding box center [839, 314] width 142 height 33
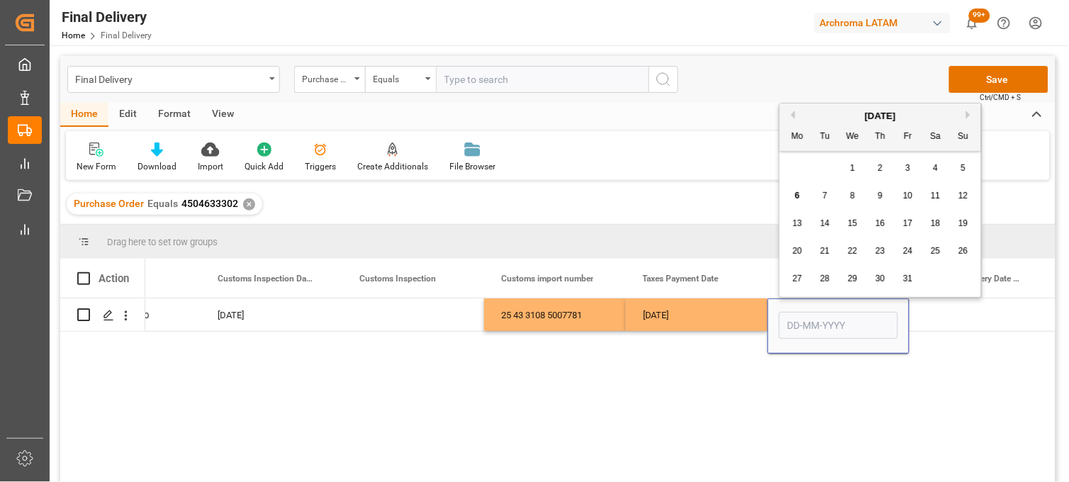
drag, startPoint x: 821, startPoint y: 195, endPoint x: 832, endPoint y: 239, distance: 45.4
click at [821, 196] on div "7" at bounding box center [826, 196] width 18 height 17
type input "[DATE]"
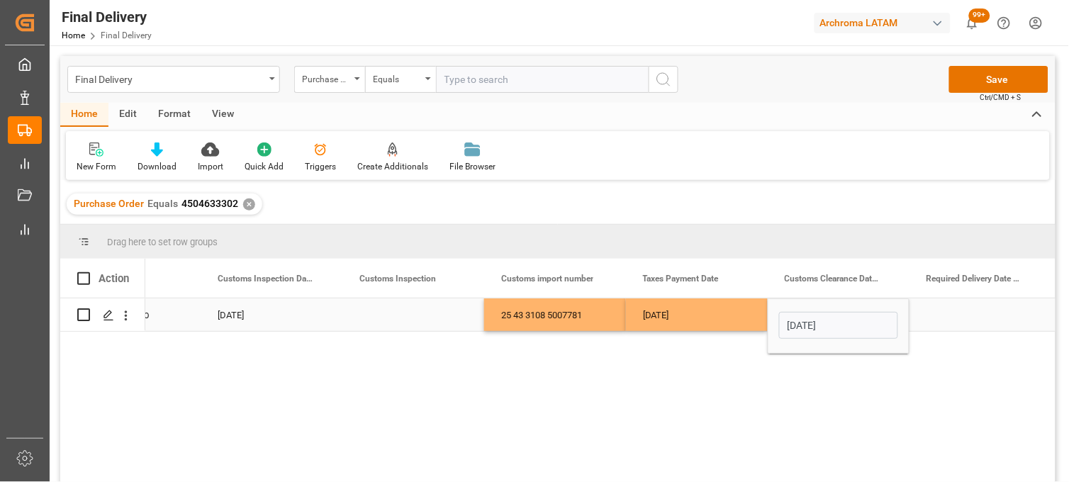
click at [948, 310] on div "Press SPACE to select this row." at bounding box center [980, 314] width 142 height 33
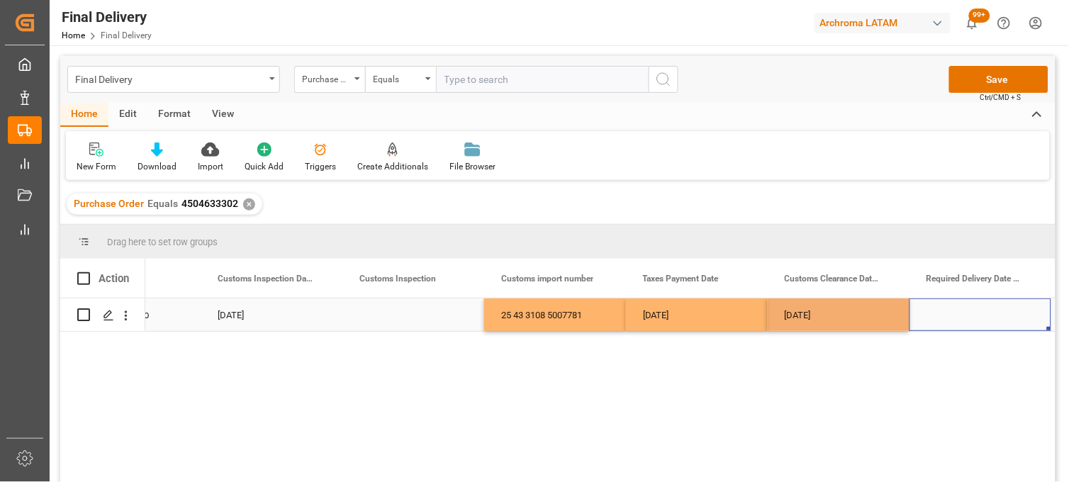
scroll to position [0, 1646]
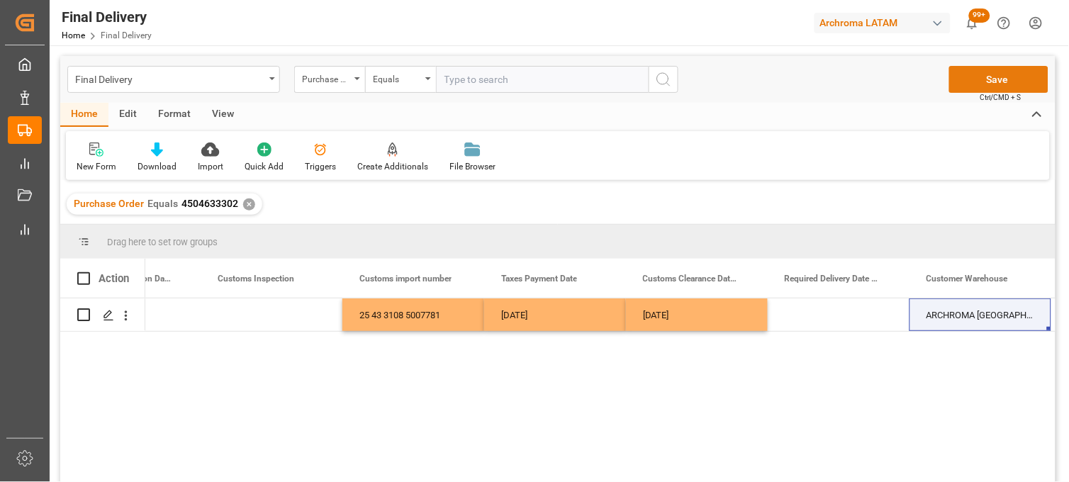
click at [971, 78] on button "Save" at bounding box center [998, 79] width 99 height 27
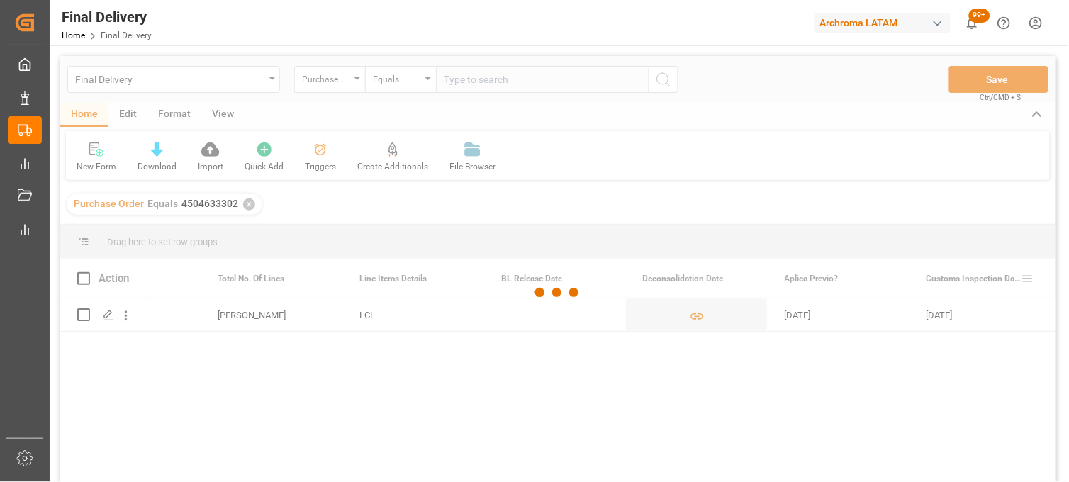
scroll to position [0, 937]
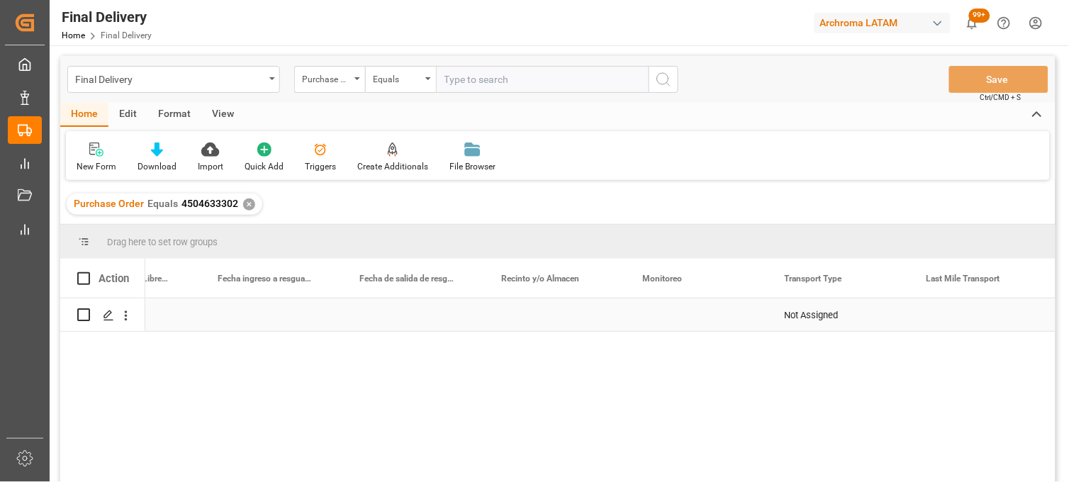
click at [550, 316] on div "Press SPACE to select this row." at bounding box center [555, 314] width 142 height 33
click at [550, 316] on input "Press SPACE to select this row." at bounding box center [554, 323] width 119 height 27
type input "cif"
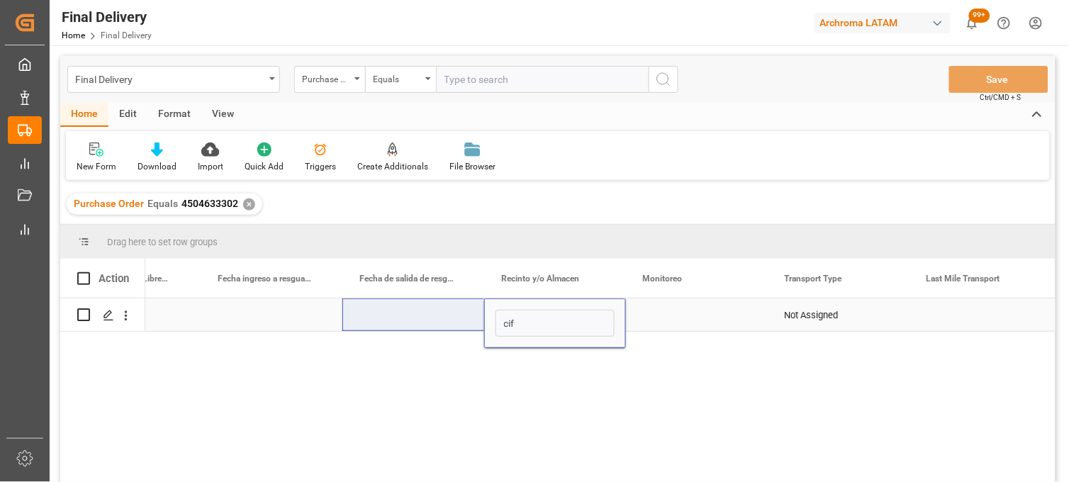
drag, startPoint x: 543, startPoint y: 327, endPoint x: 471, endPoint y: 323, distance: 71.7
click at [471, 323] on div "cif Not Assigned" at bounding box center [484, 314] width 7089 height 33
click at [669, 315] on div "Press SPACE to select this row." at bounding box center [697, 314] width 142 height 33
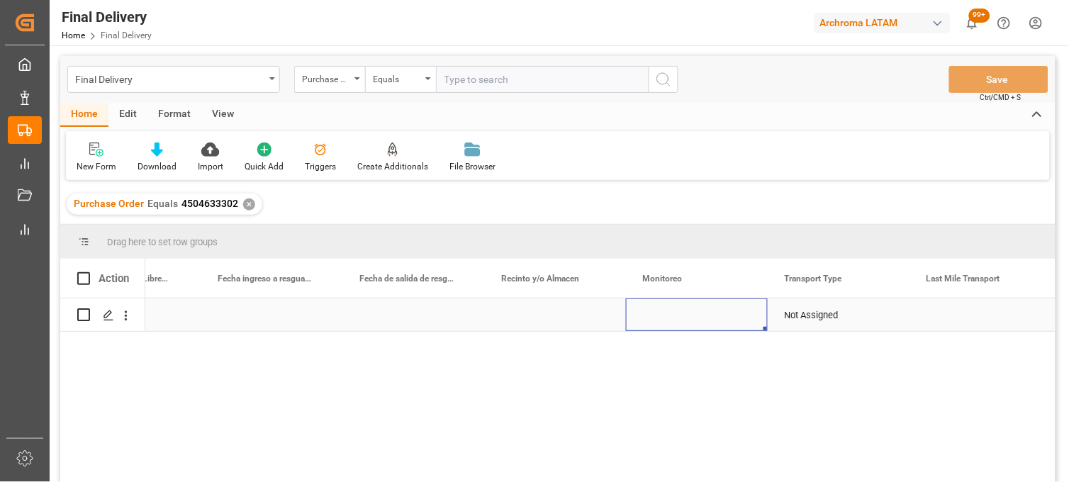
click at [669, 315] on div "Press SPACE to select this row." at bounding box center [697, 314] width 142 height 33
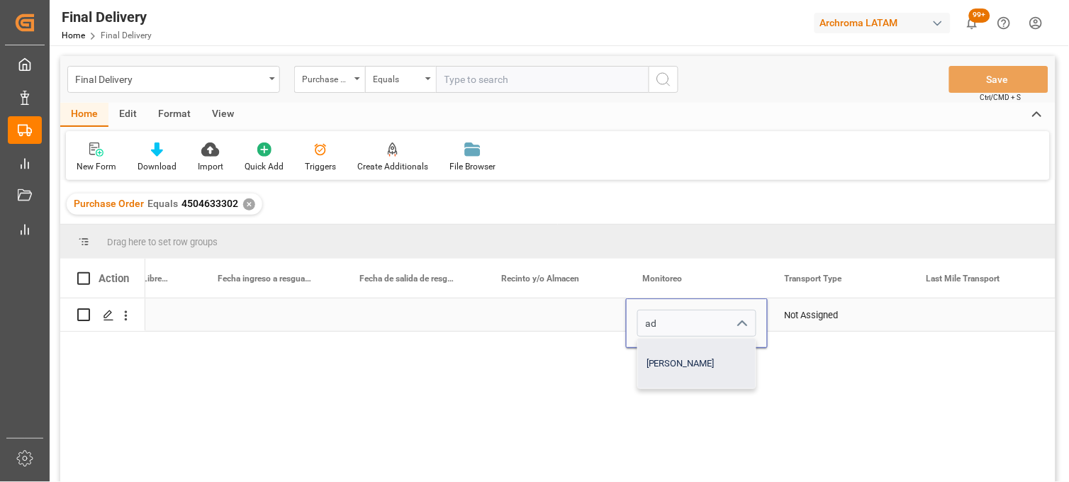
drag, startPoint x: 669, startPoint y: 359, endPoint x: 817, endPoint y: 331, distance: 150.8
click at [670, 359] on div "[PERSON_NAME]" at bounding box center [697, 364] width 118 height 50
type input "[PERSON_NAME]"
click at [812, 319] on div "Not Assigned" at bounding box center [839, 315] width 108 height 33
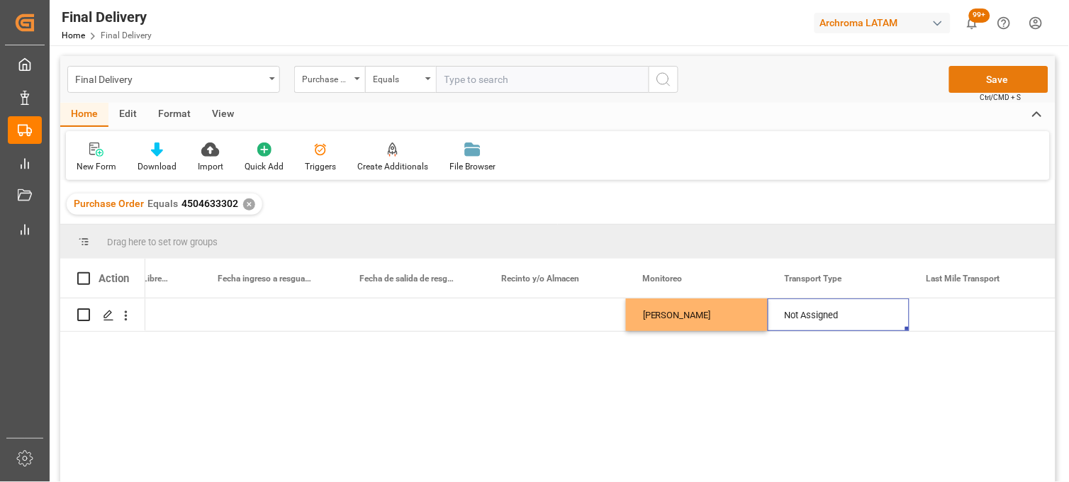
click at [961, 84] on button "Save" at bounding box center [998, 79] width 99 height 27
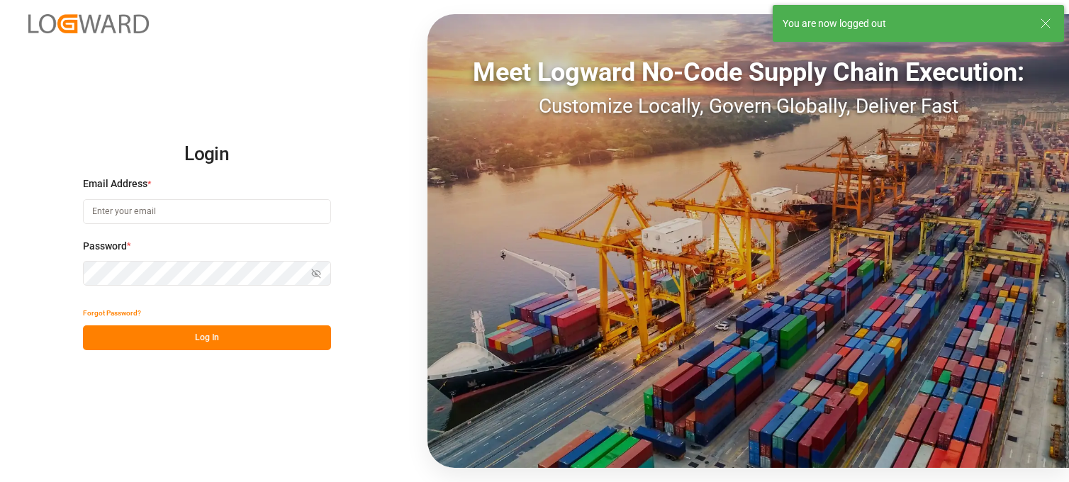
type input "[PERSON_NAME][EMAIL_ADDRESS][PERSON_NAME][DOMAIN_NAME]"
